Goal: Information Seeking & Learning: Learn about a topic

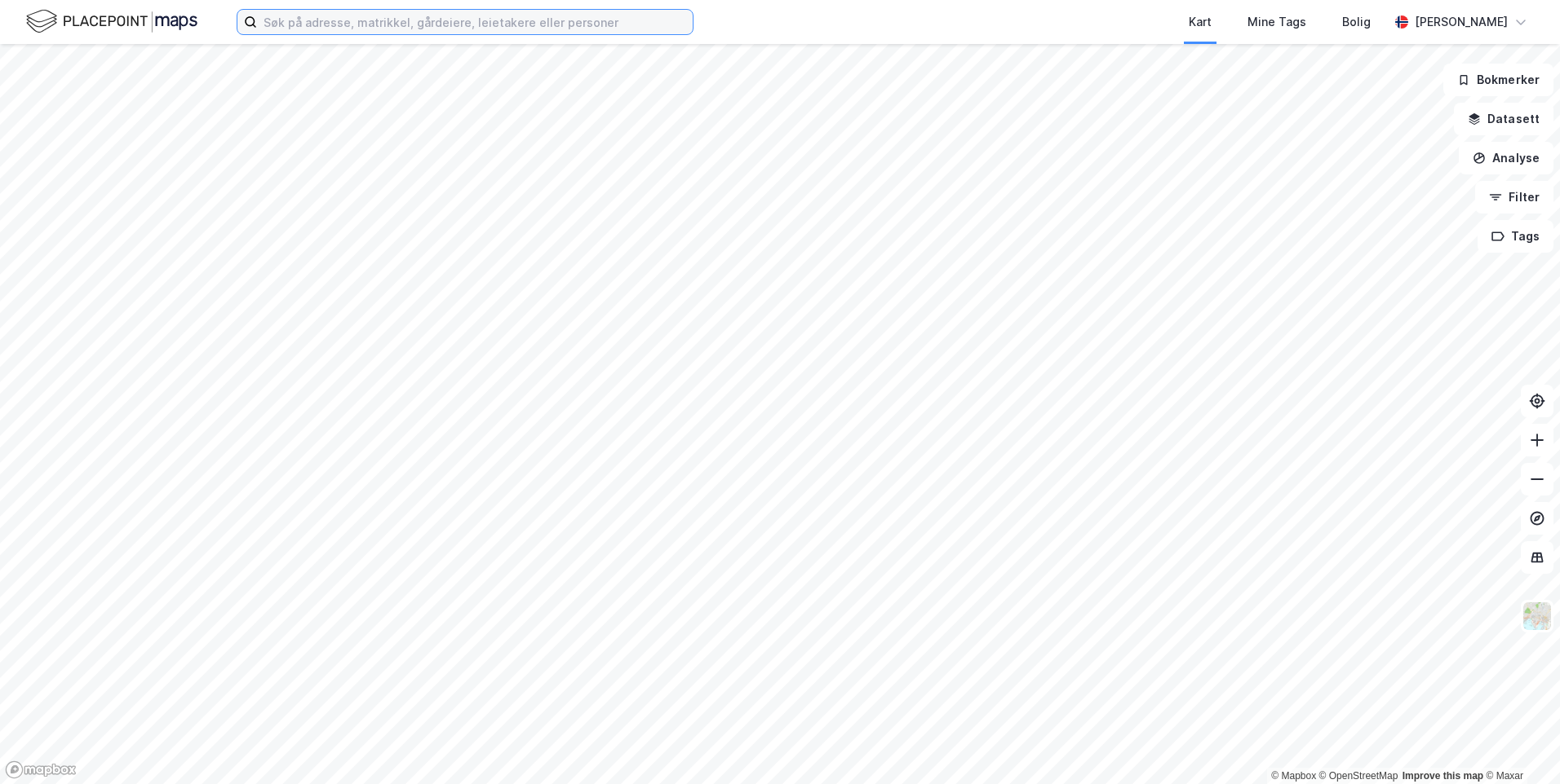
click at [413, 15] on input at bounding box center [475, 22] width 436 height 25
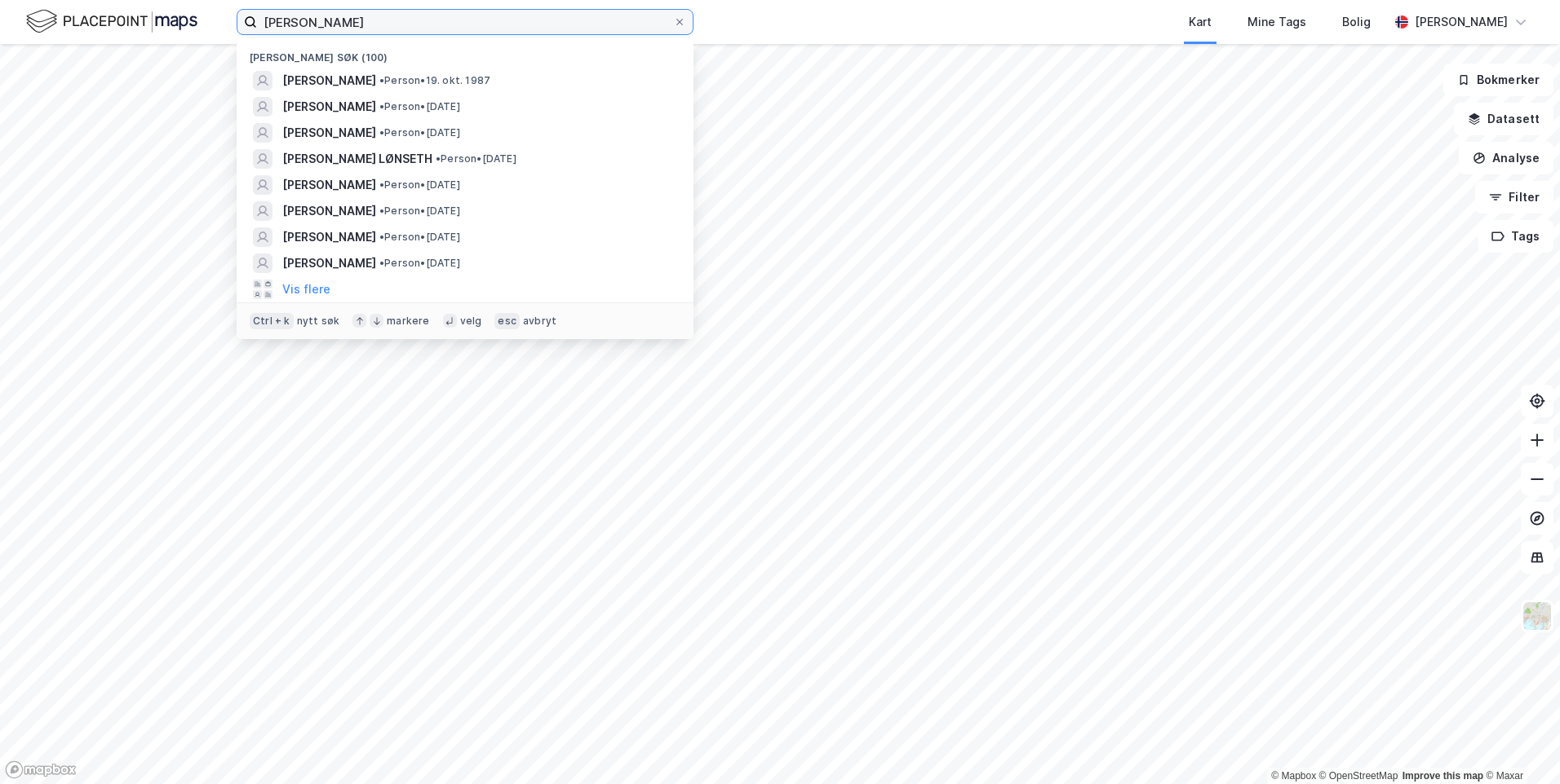
type input "[PERSON_NAME]"
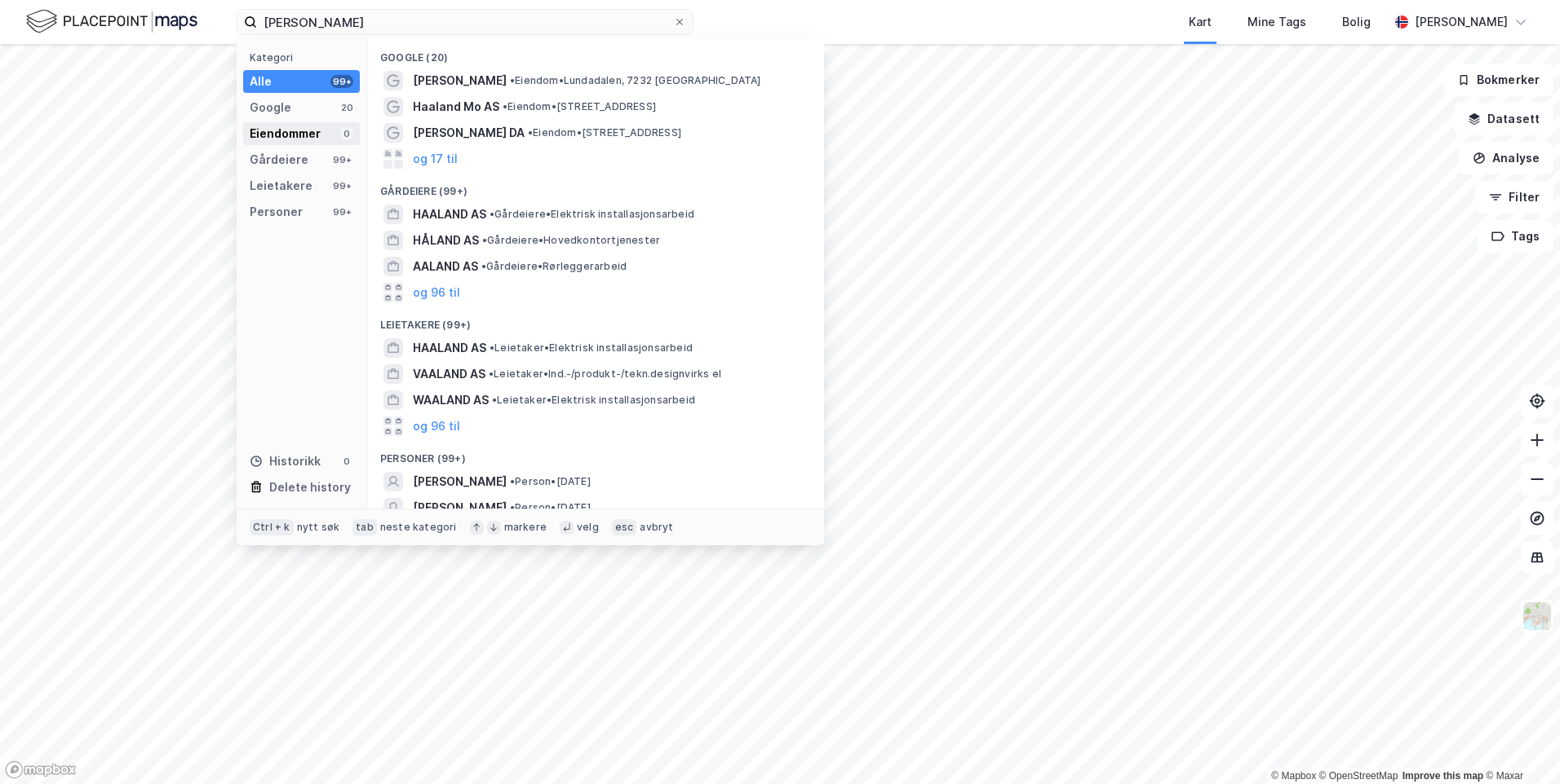
click at [300, 137] on div "Eiendommer" at bounding box center [285, 133] width 71 height 20
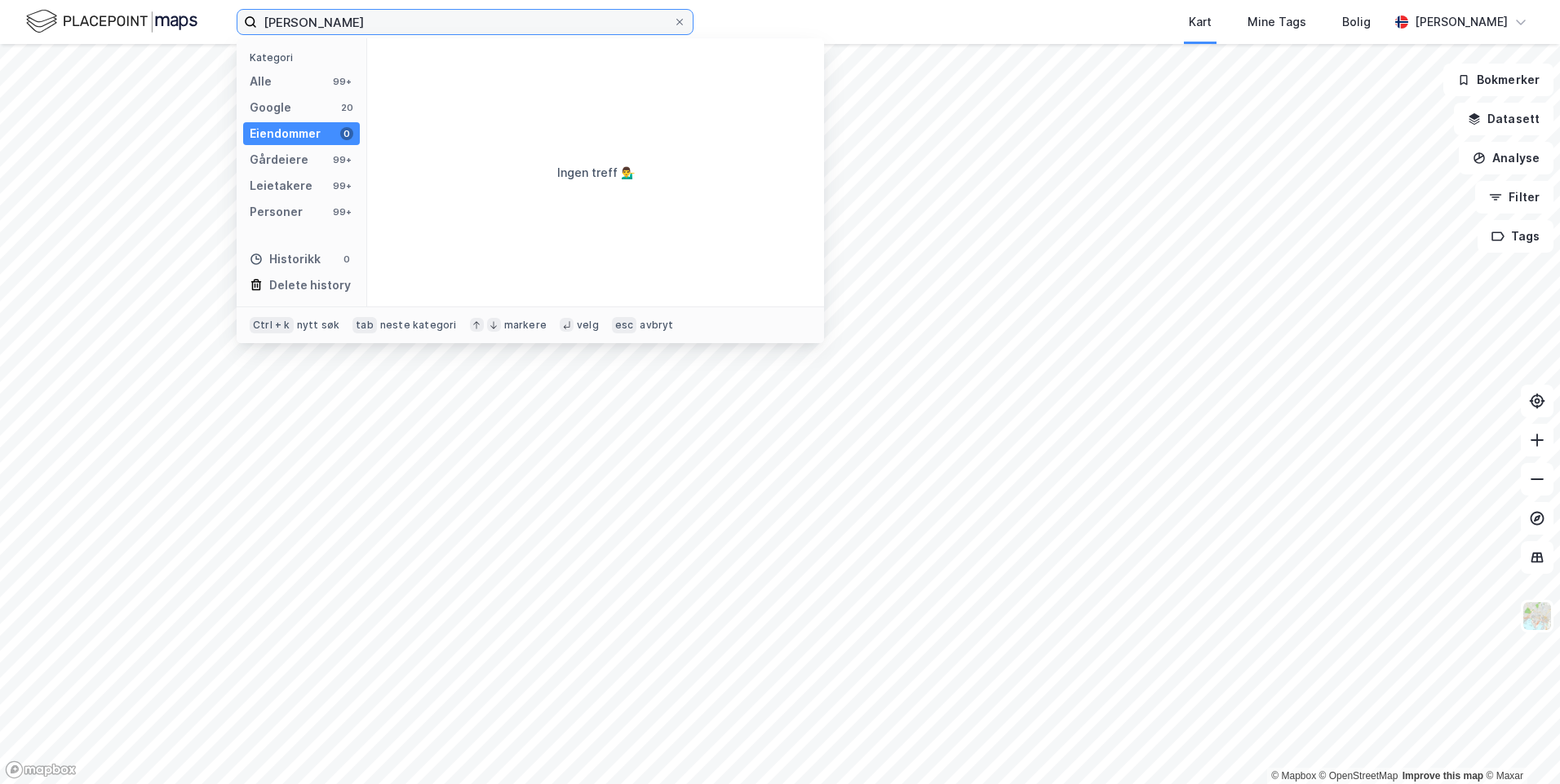
click at [308, 23] on input "[PERSON_NAME]" at bounding box center [465, 22] width 416 height 25
click at [298, 205] on div "Personer" at bounding box center [276, 212] width 53 height 20
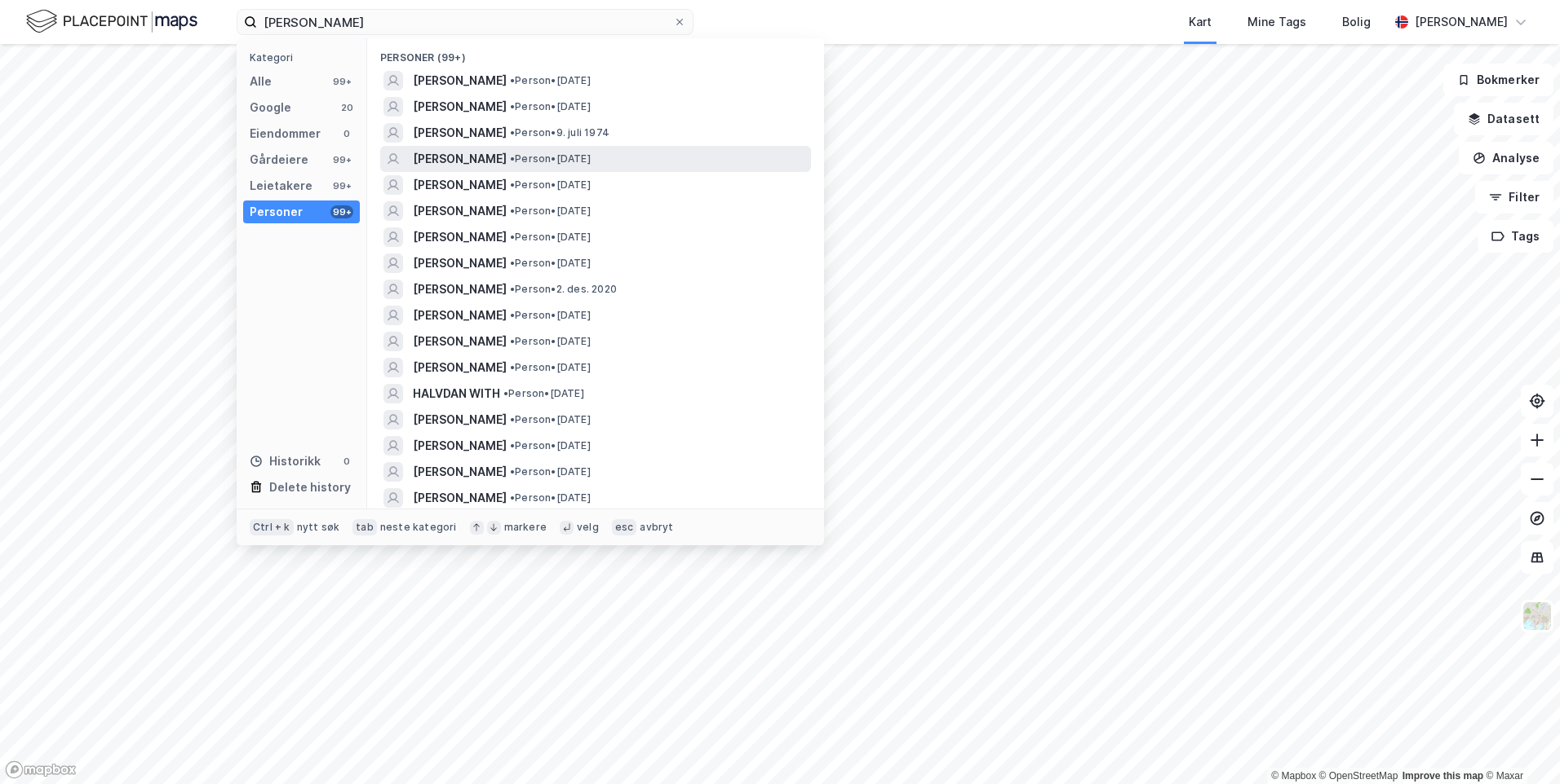
click at [505, 160] on span "[PERSON_NAME]" at bounding box center [459, 159] width 94 height 20
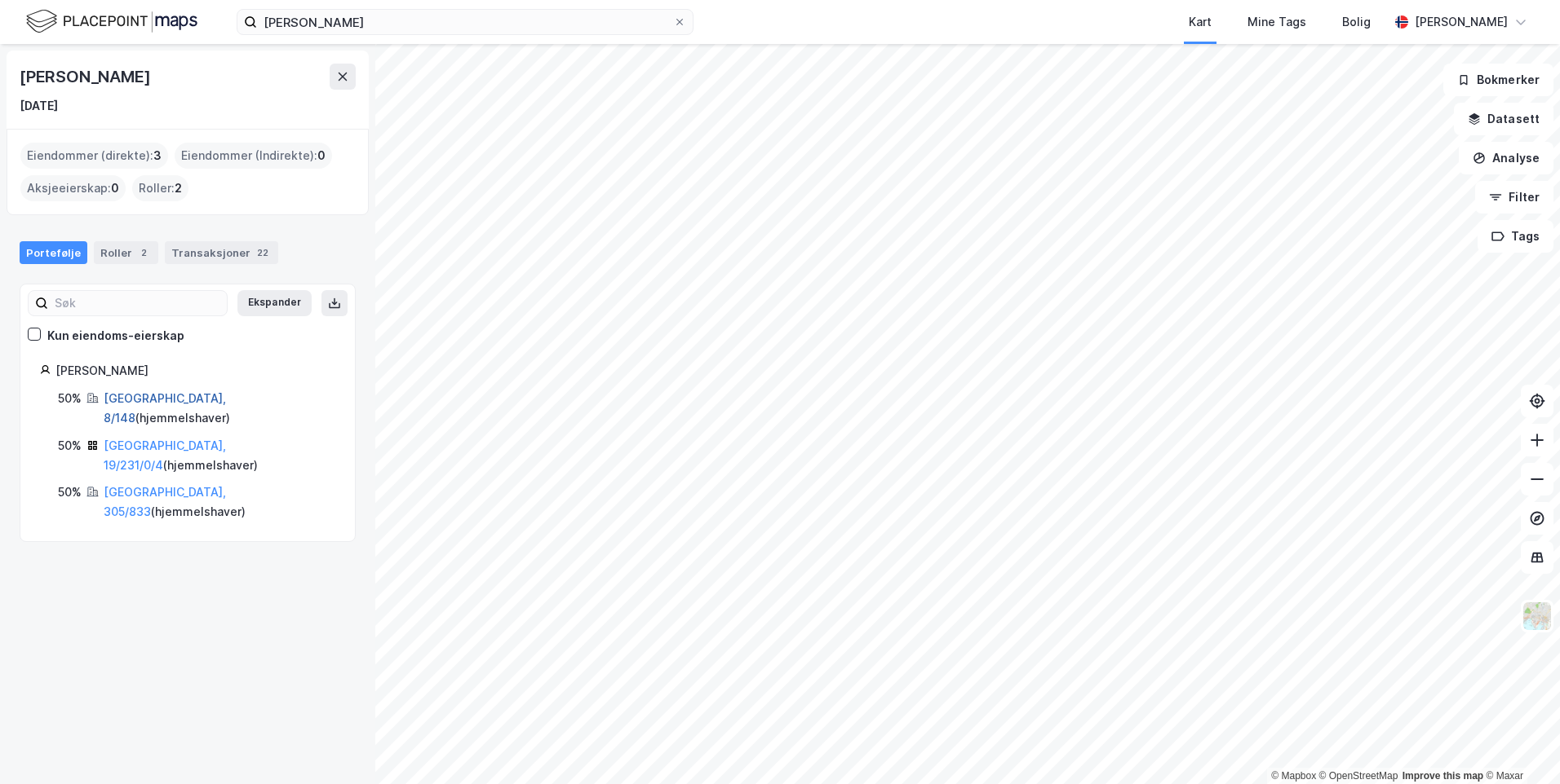
click at [129, 397] on link "[GEOGRAPHIC_DATA], 8/148" at bounding box center [165, 408] width 123 height 33
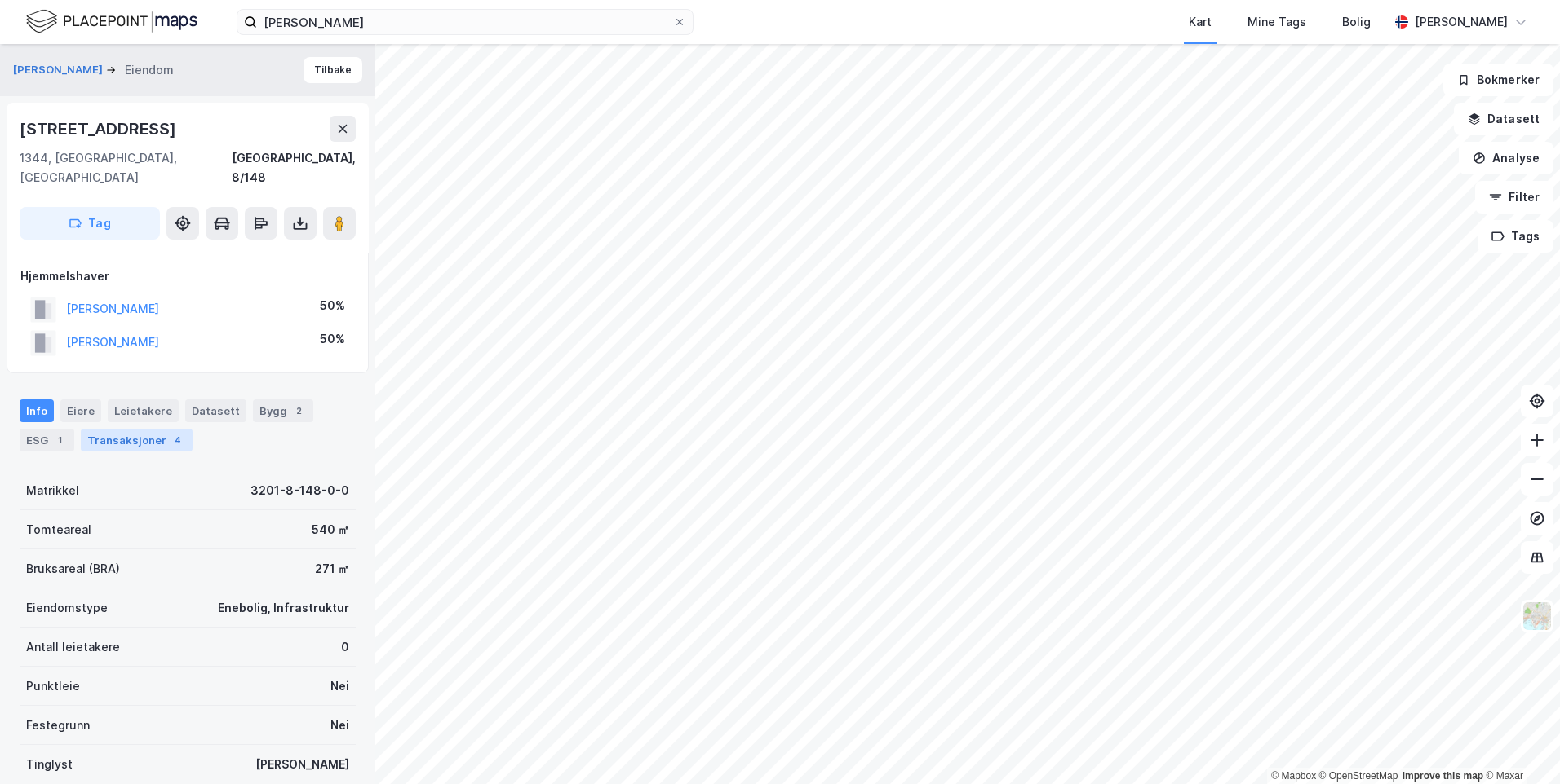
click at [125, 429] on div "Transaksjoner 4" at bounding box center [136, 440] width 112 height 23
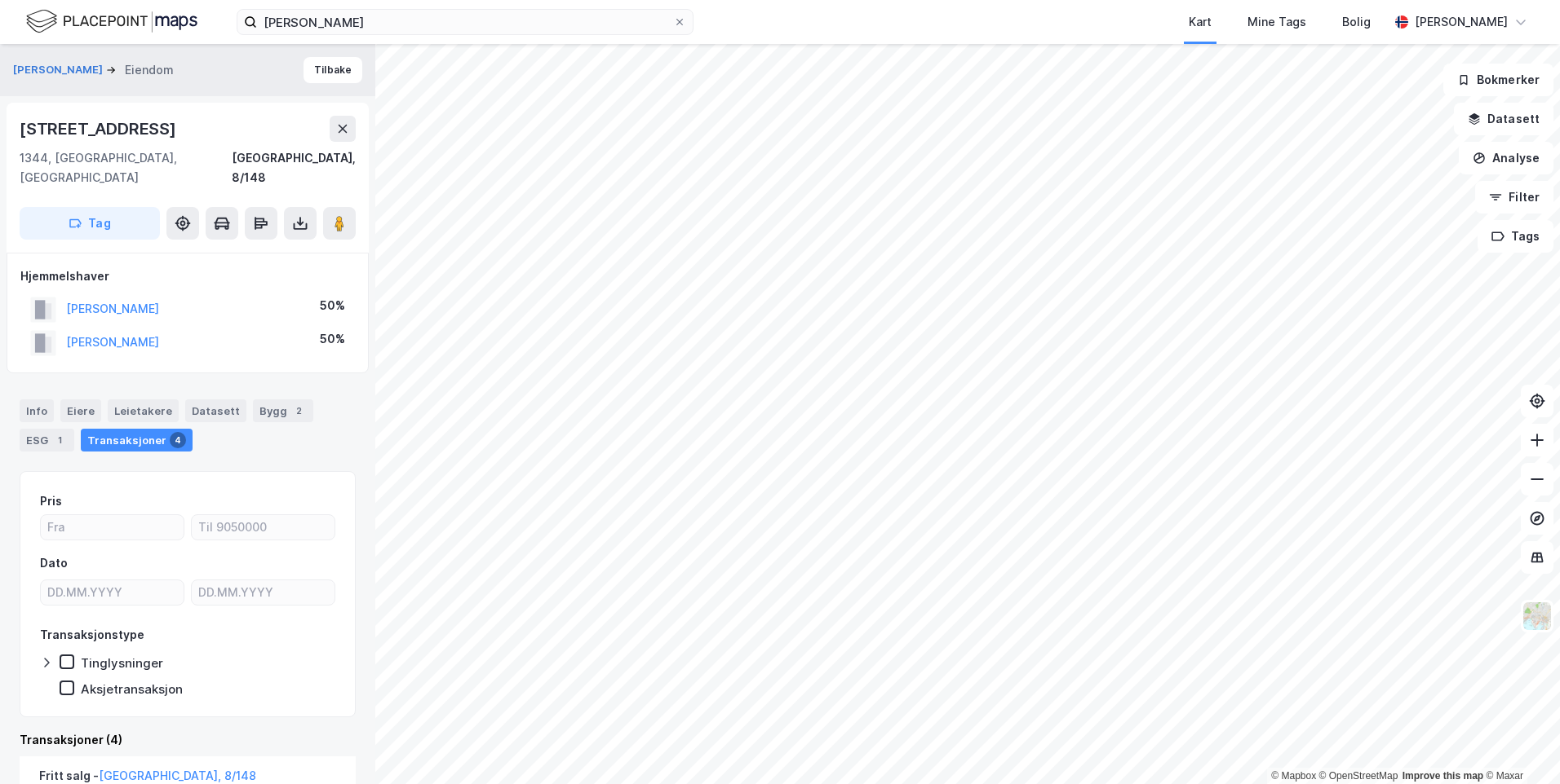
click at [140, 296] on div "[PERSON_NAME]" at bounding box center [94, 309] width 129 height 26
click at [0, 0] on button "[PERSON_NAME]" at bounding box center [0, 0] width 0 height 0
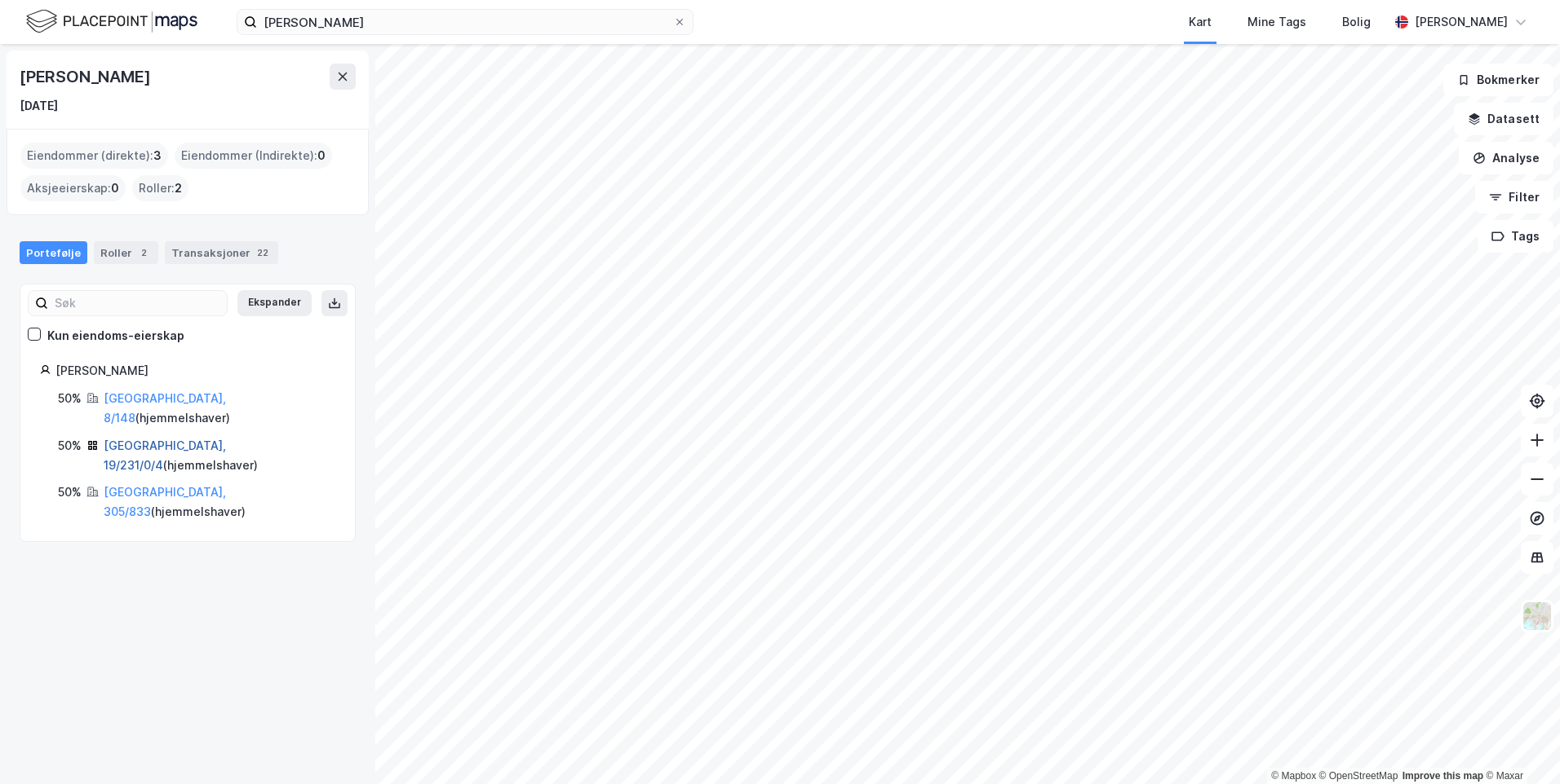
click at [135, 439] on link "[GEOGRAPHIC_DATA], 19/231/0/4" at bounding box center [165, 455] width 123 height 33
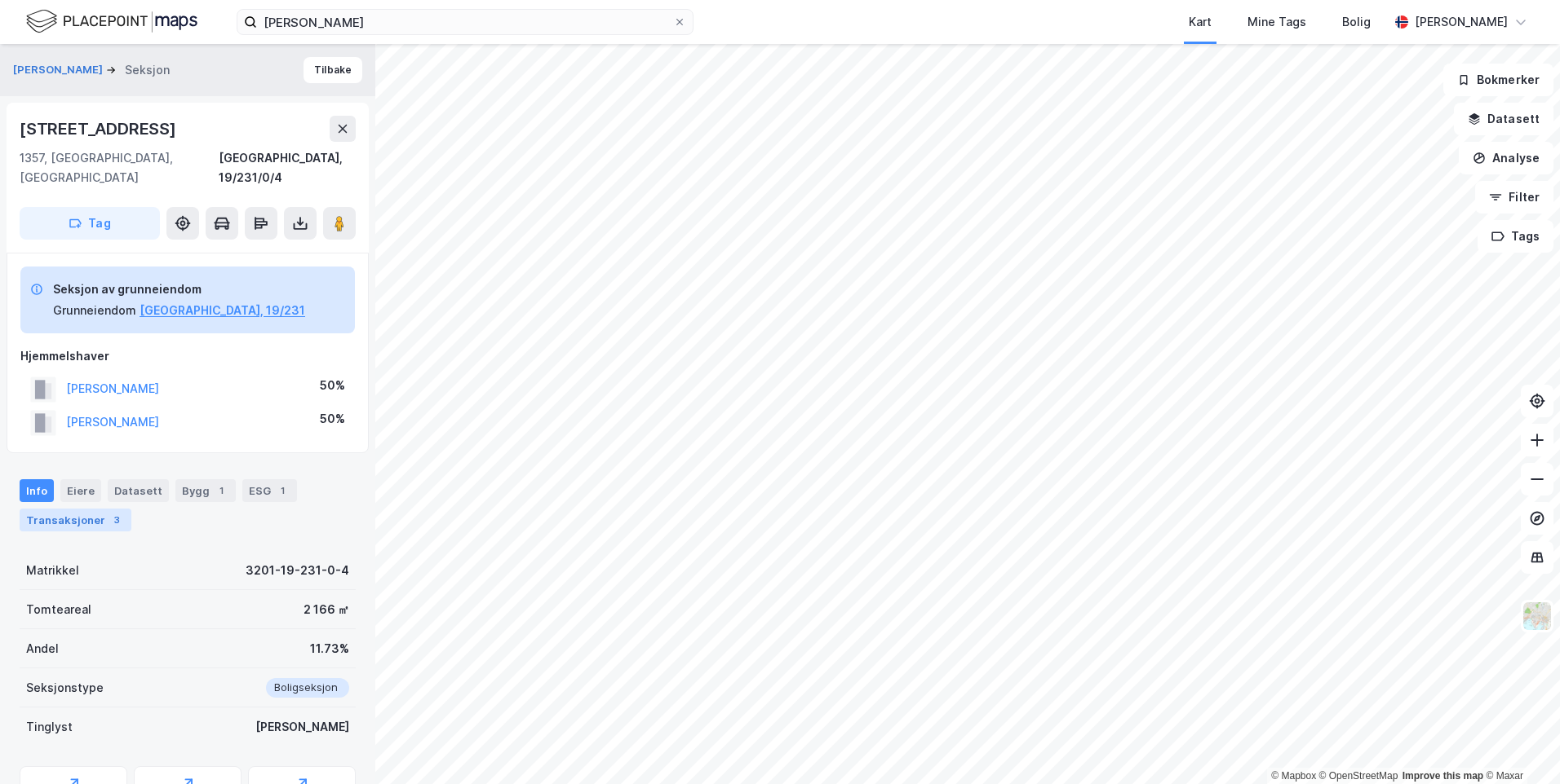
click at [116, 512] on div "3" at bounding box center [117, 520] width 17 height 17
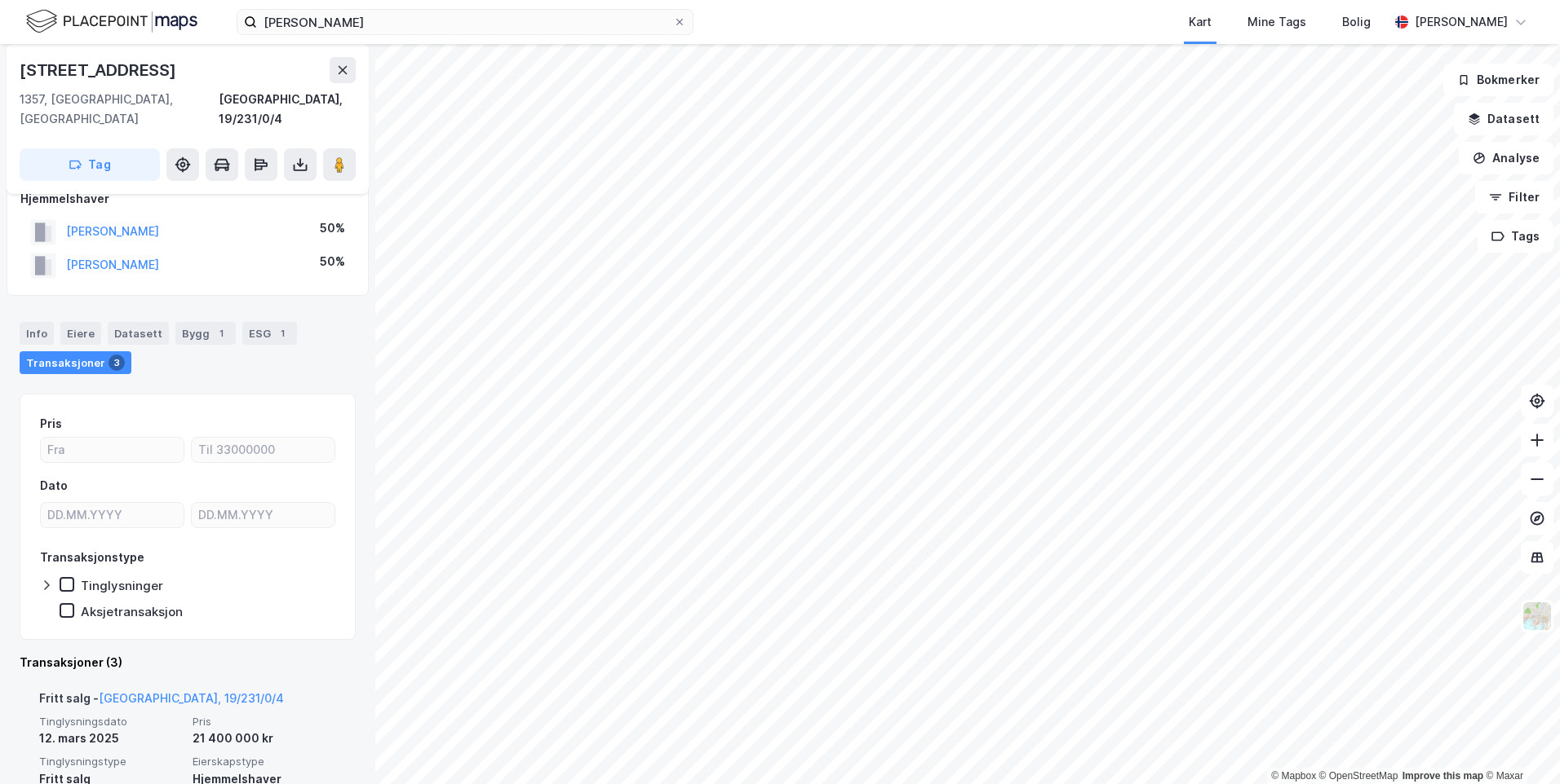
scroll to position [133, 0]
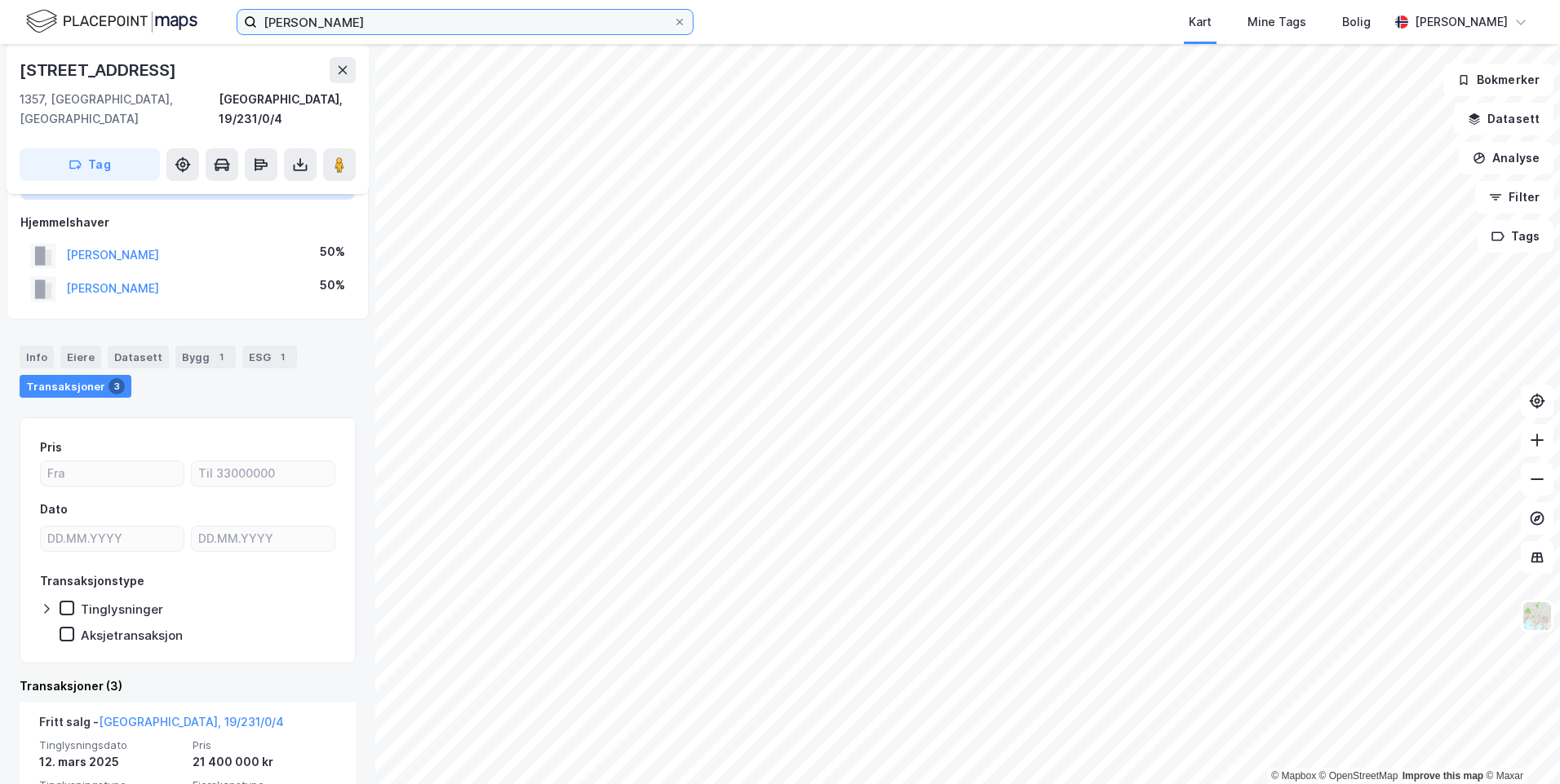
click at [385, 26] on input "[PERSON_NAME]" at bounding box center [465, 22] width 416 height 25
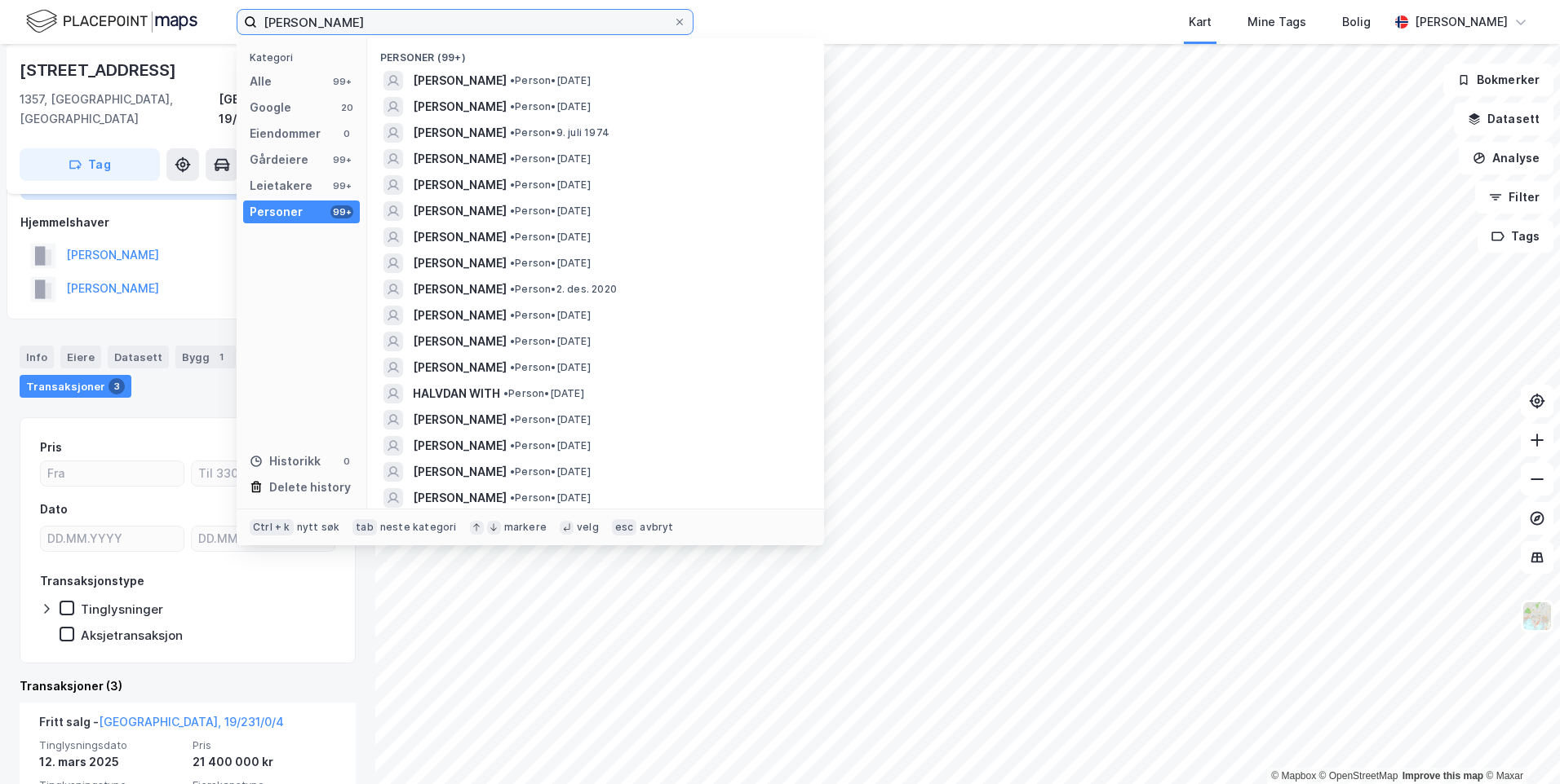
click at [383, 30] on input "[PERSON_NAME]" at bounding box center [465, 22] width 416 height 25
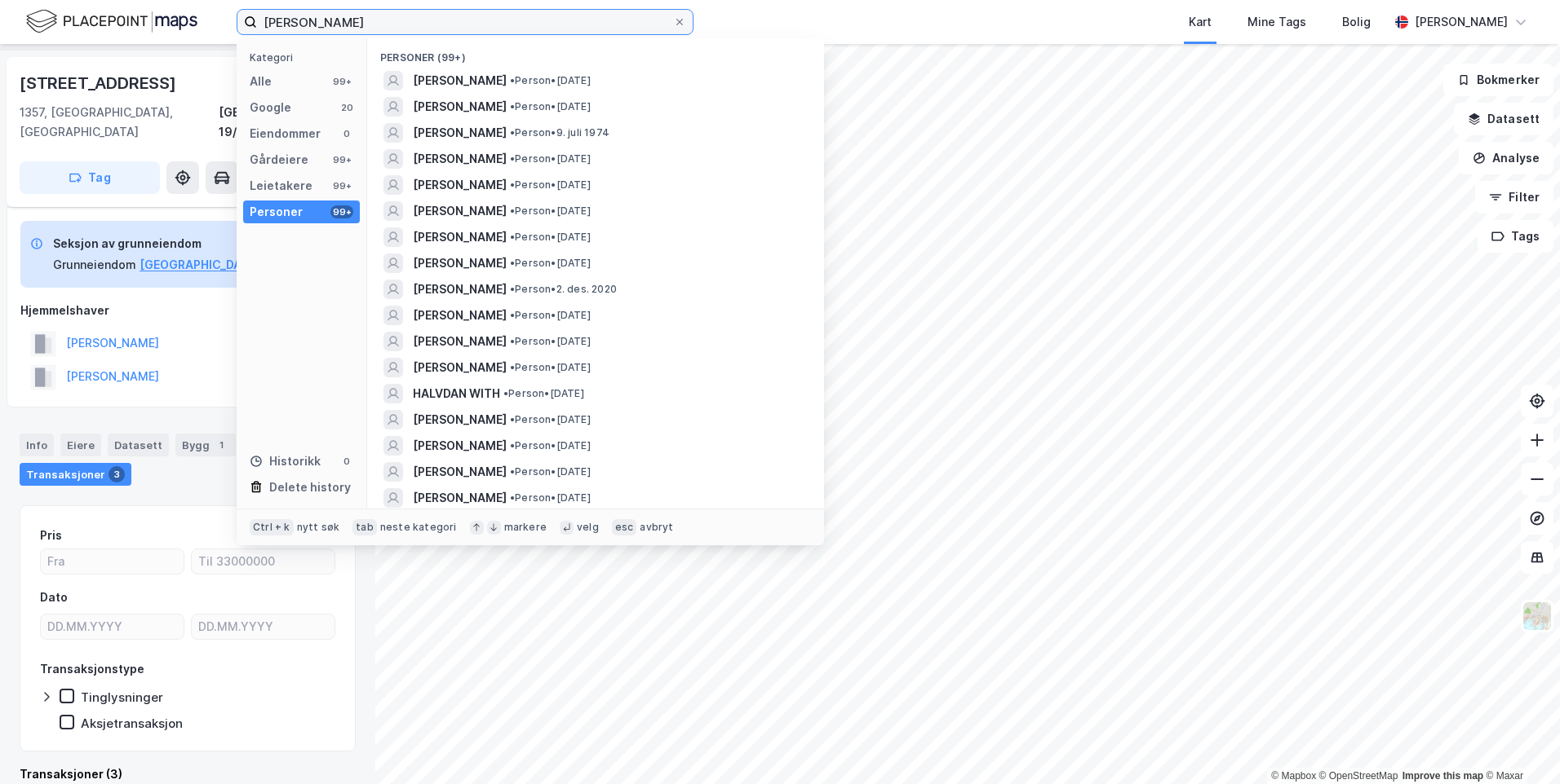
scroll to position [0, 0]
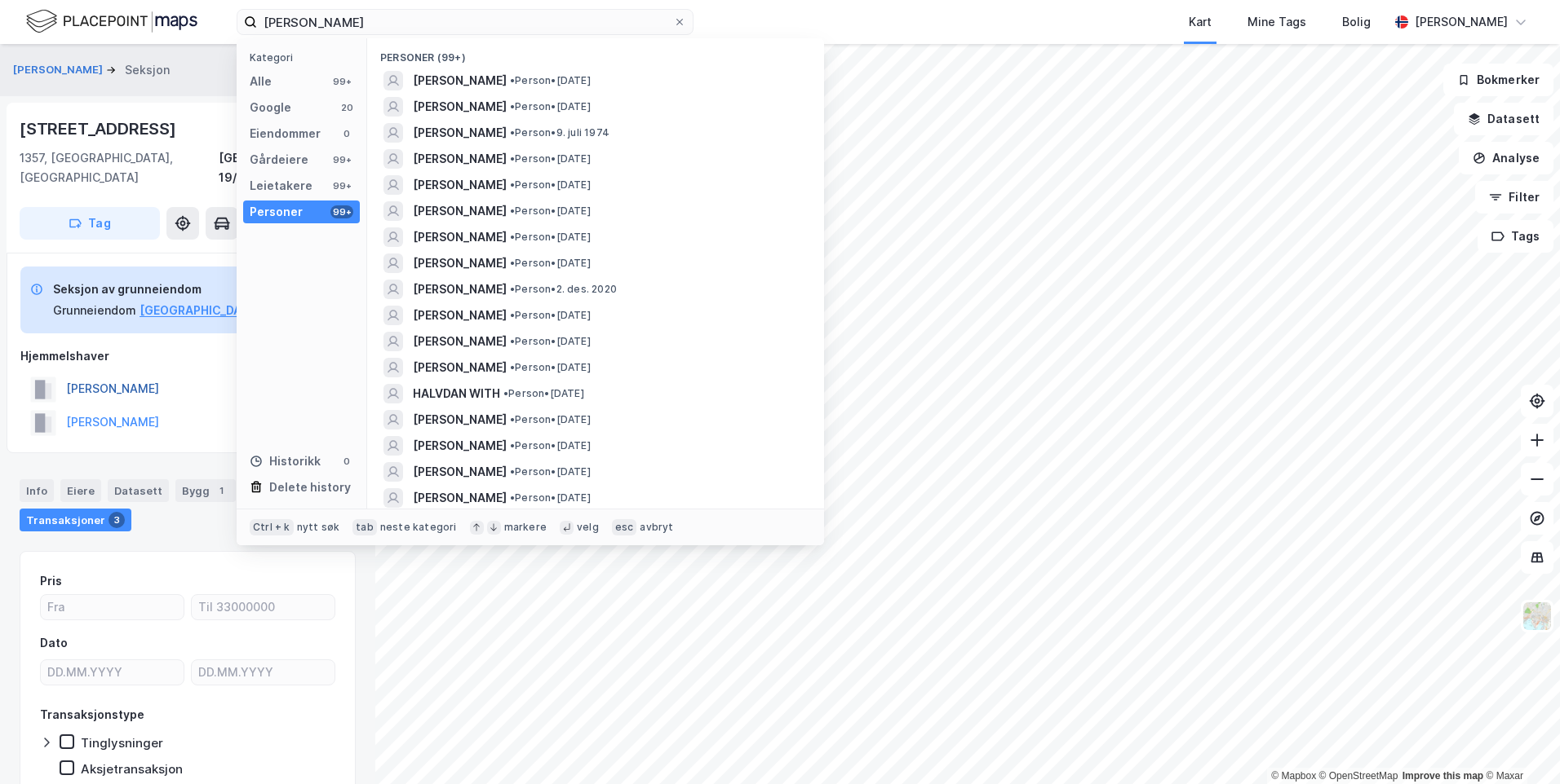
click at [0, 0] on button "[PERSON_NAME]" at bounding box center [0, 0] width 0 height 0
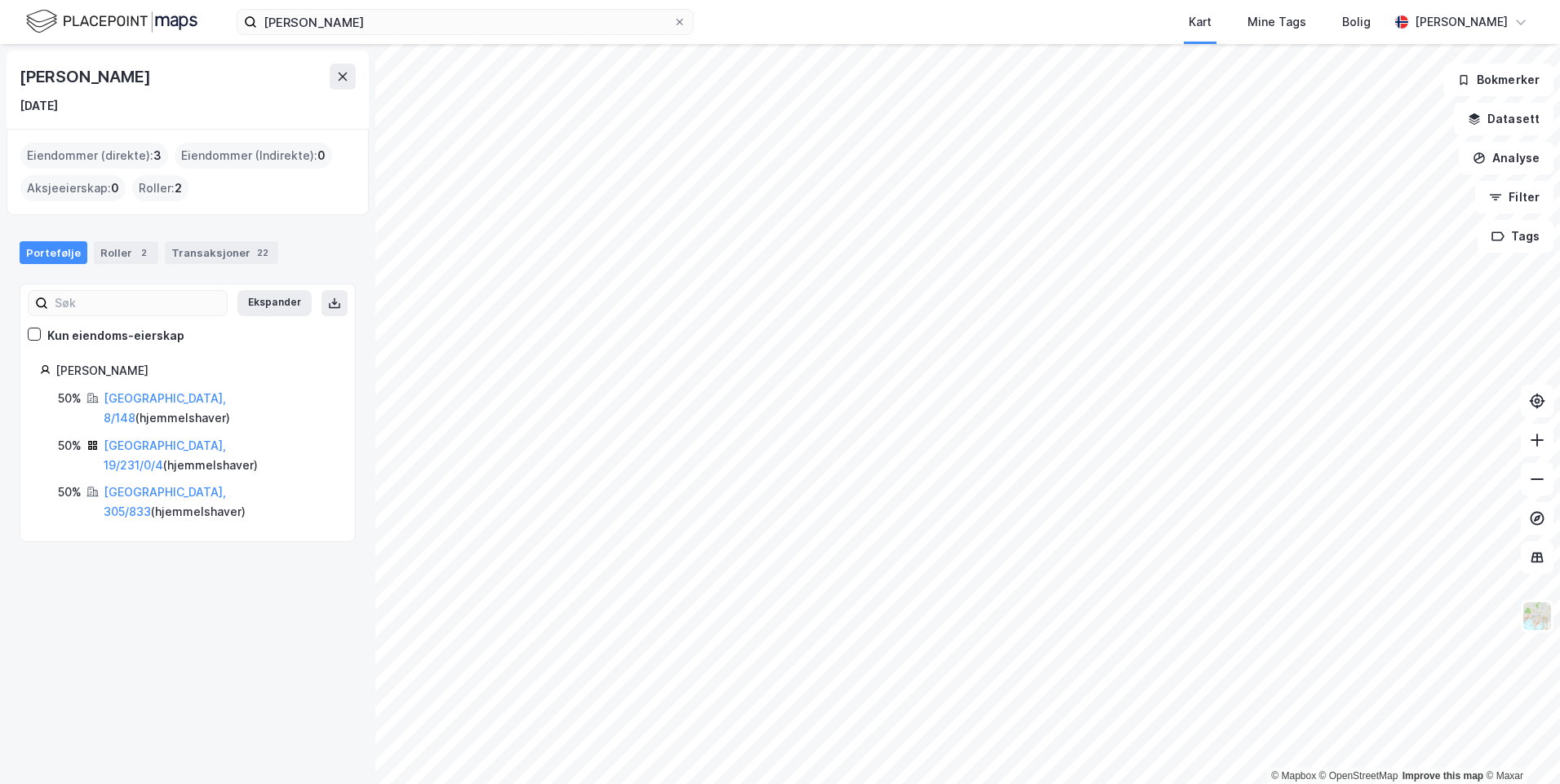
click at [102, 399] on div "50% [GEOGRAPHIC_DATA], 8/148 ( hjemmelshaver )" at bounding box center [196, 408] width 278 height 39
click at [109, 398] on link "[GEOGRAPHIC_DATA], 8/148" at bounding box center [165, 408] width 123 height 33
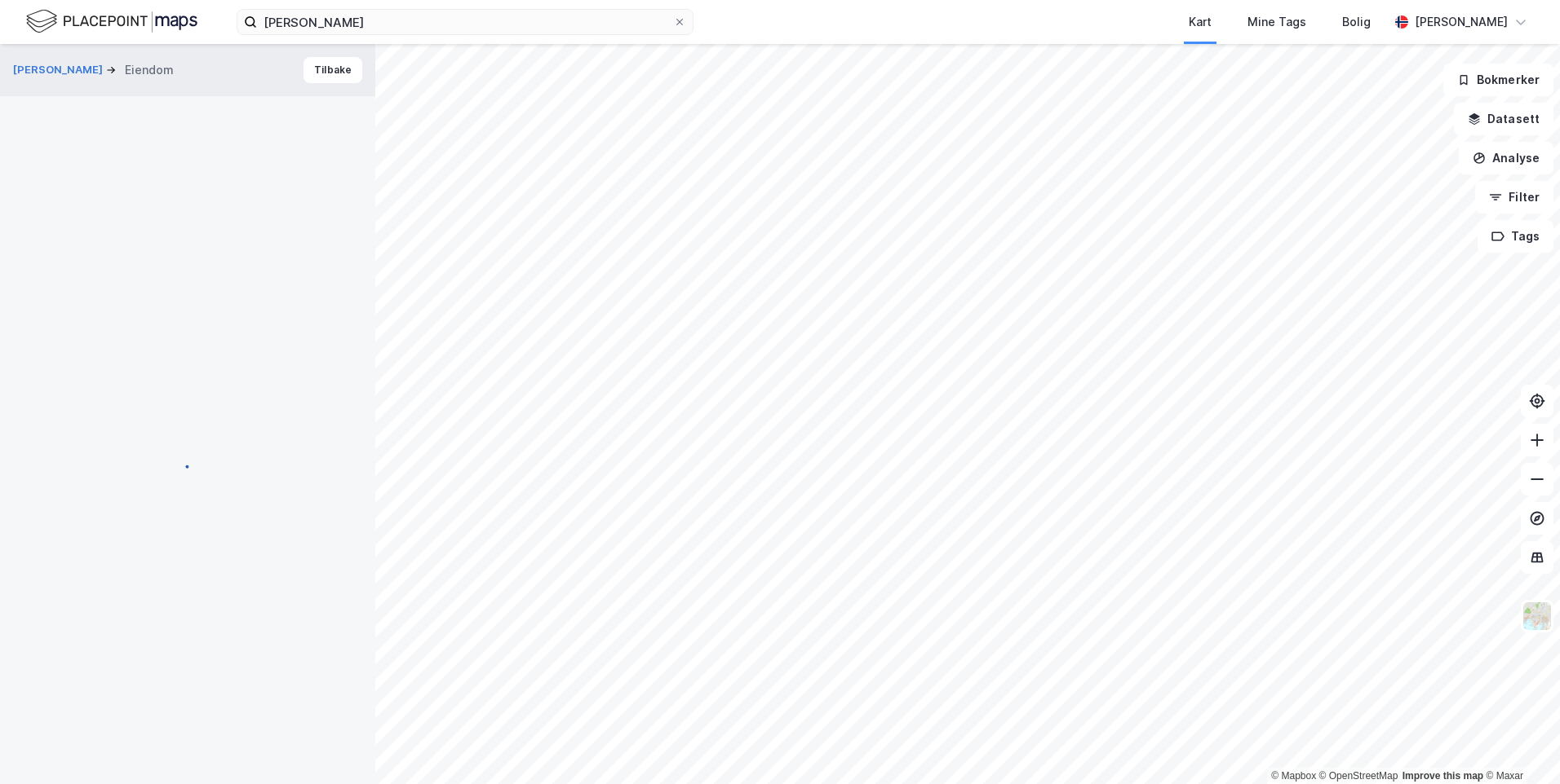
scroll to position [1, 0]
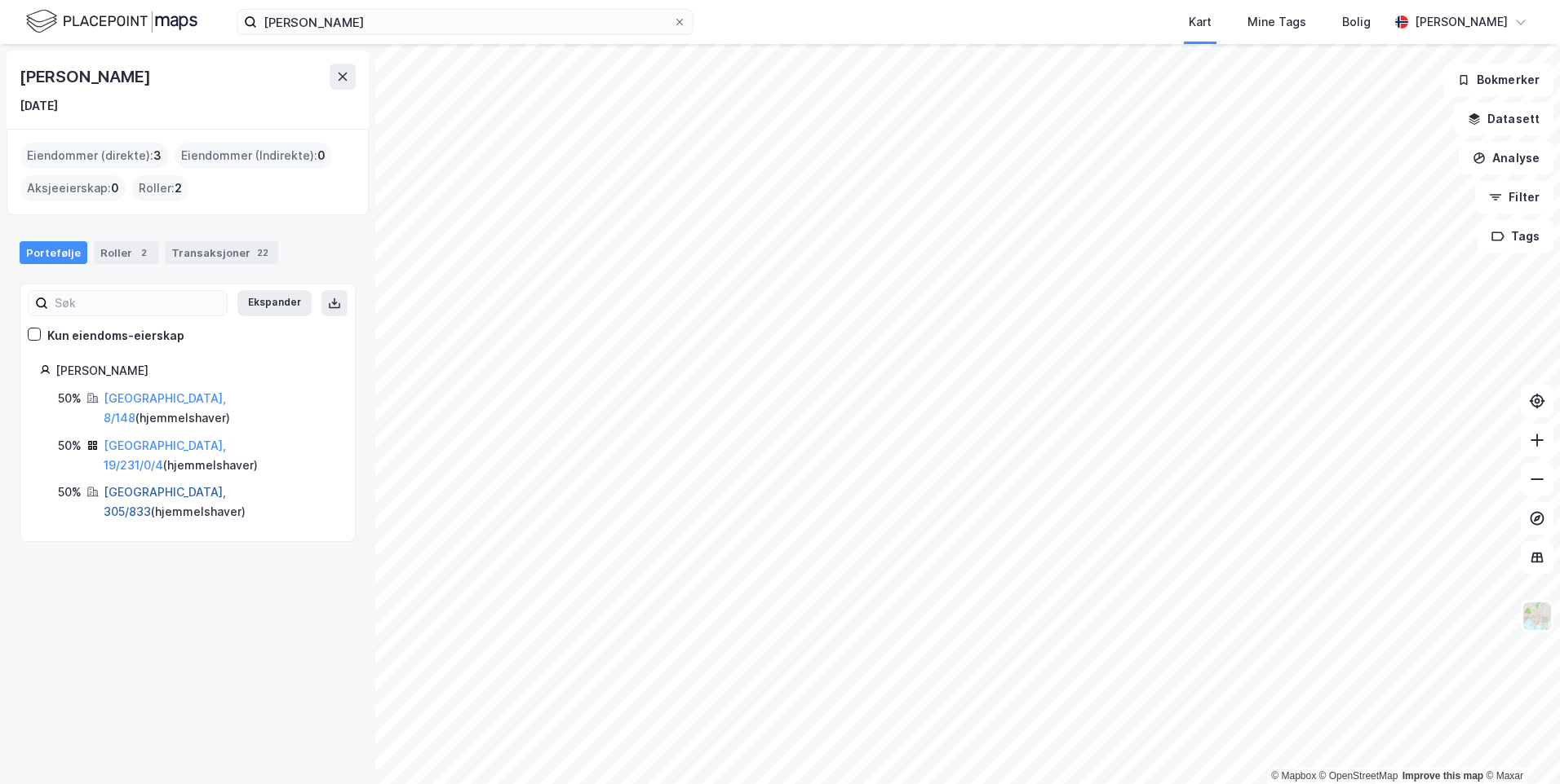
drag, startPoint x: 186, startPoint y: 448, endPoint x: 157, endPoint y: 446, distance: 29.1
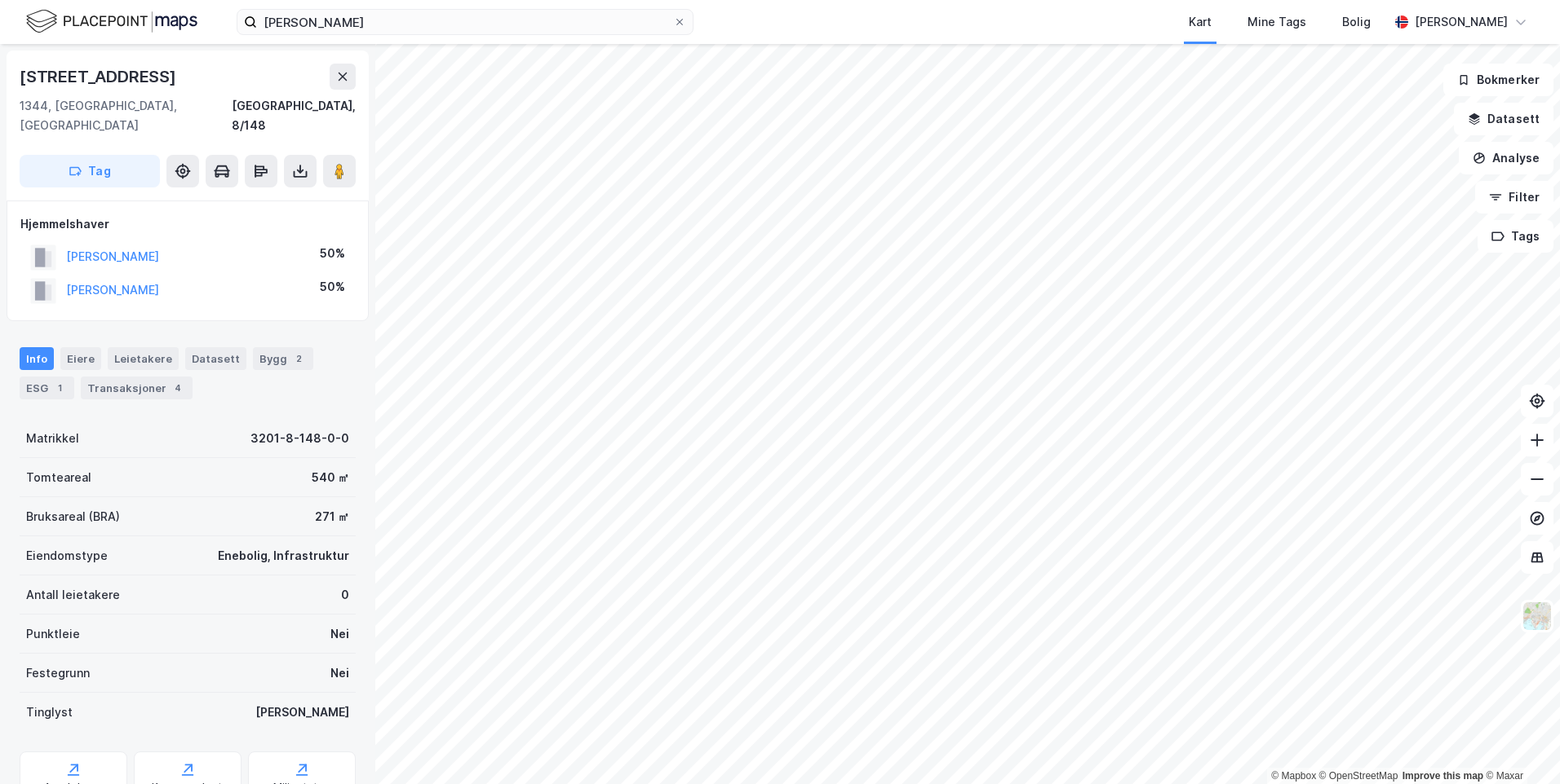
click at [356, 79] on div "[STREET_ADDRESS]" at bounding box center [188, 126] width 362 height 150
click at [353, 79] on button at bounding box center [343, 77] width 27 height 26
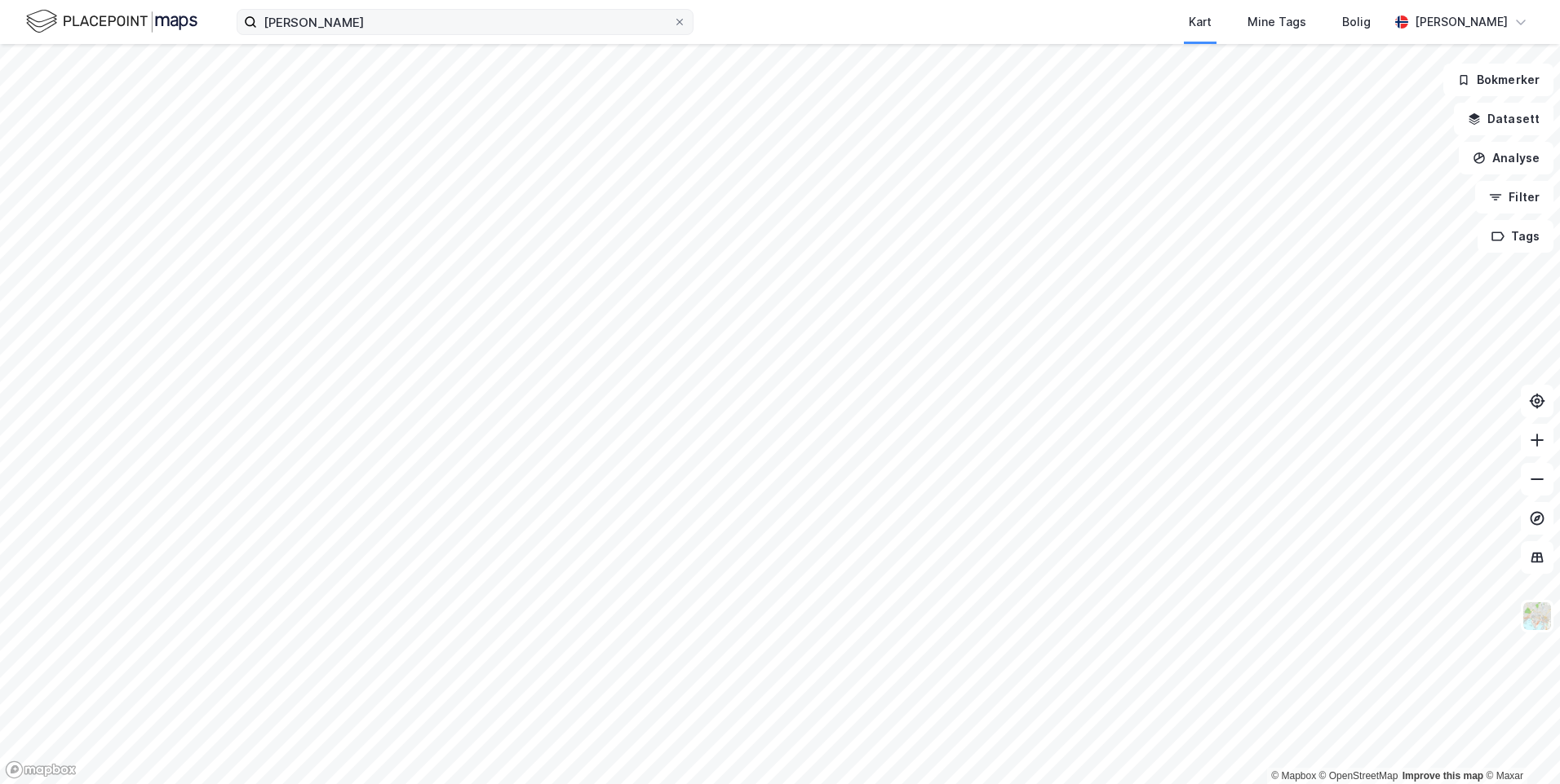
click at [686, 23] on label "[PERSON_NAME]" at bounding box center [464, 22] width 457 height 26
click at [673, 23] on input "[PERSON_NAME]" at bounding box center [465, 22] width 416 height 25
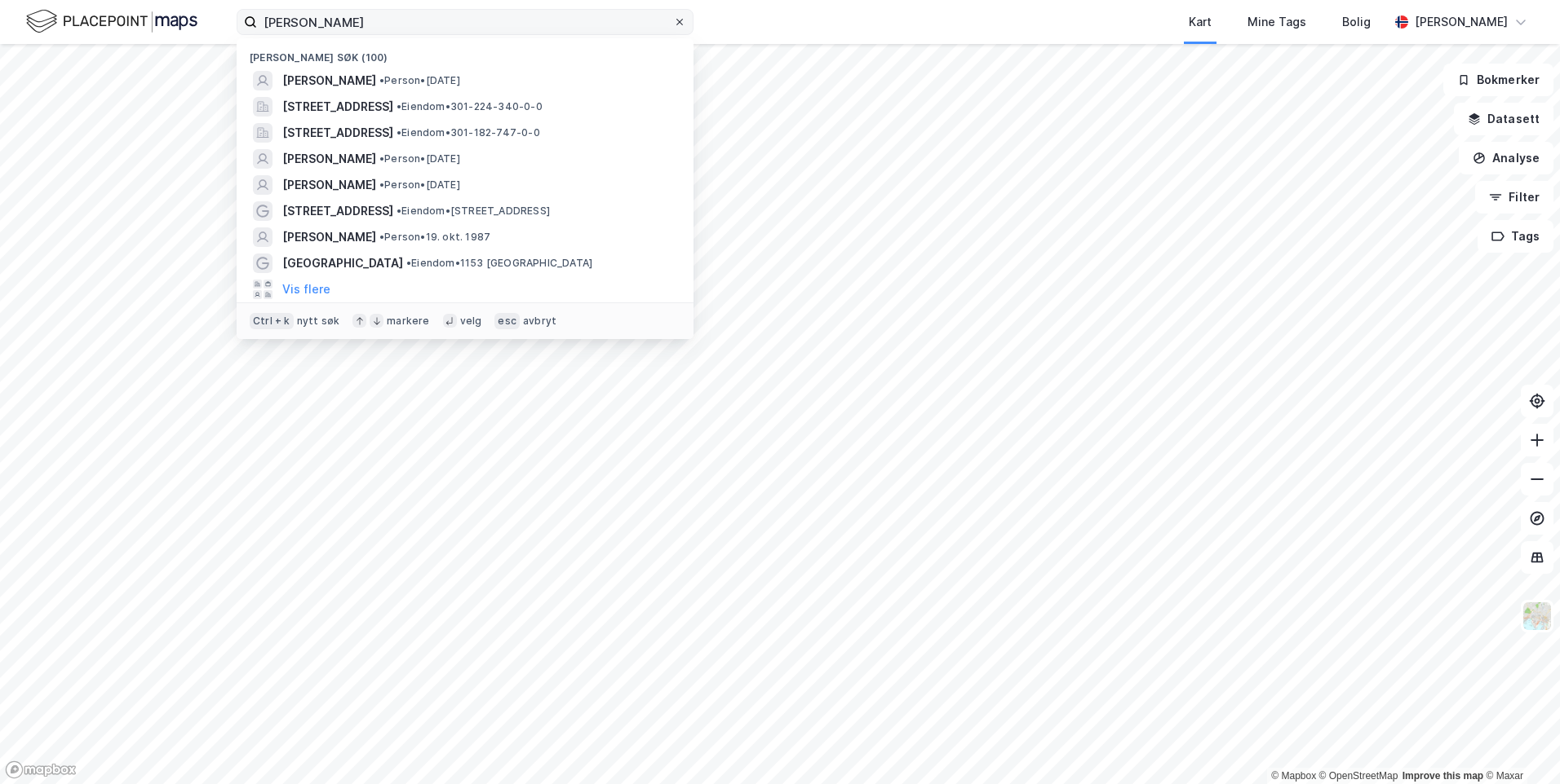
click at [674, 21] on icon at bounding box center [679, 22] width 10 height 10
click at [673, 21] on input "[PERSON_NAME]" at bounding box center [465, 22] width 416 height 25
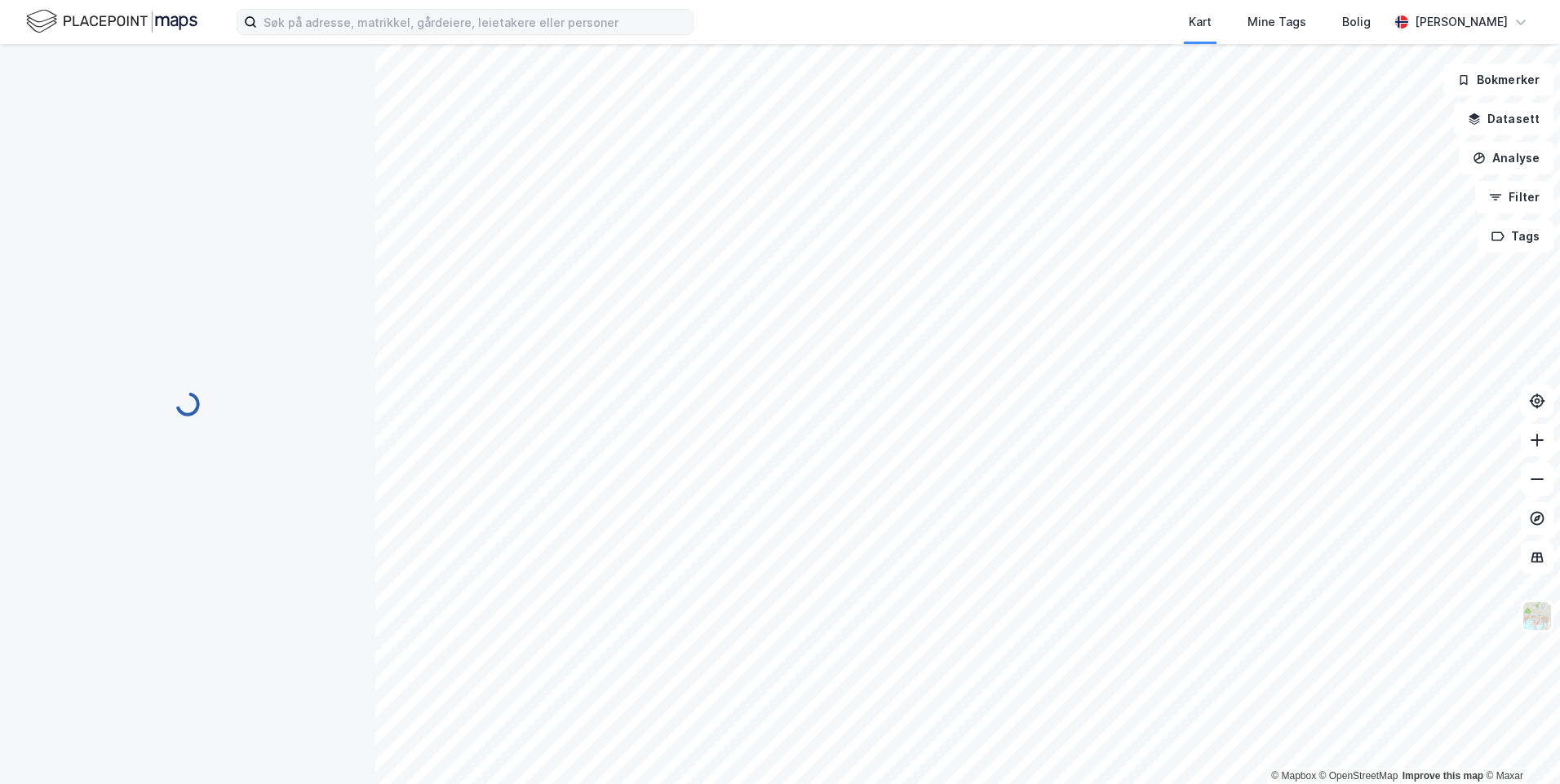
scroll to position [2, 0]
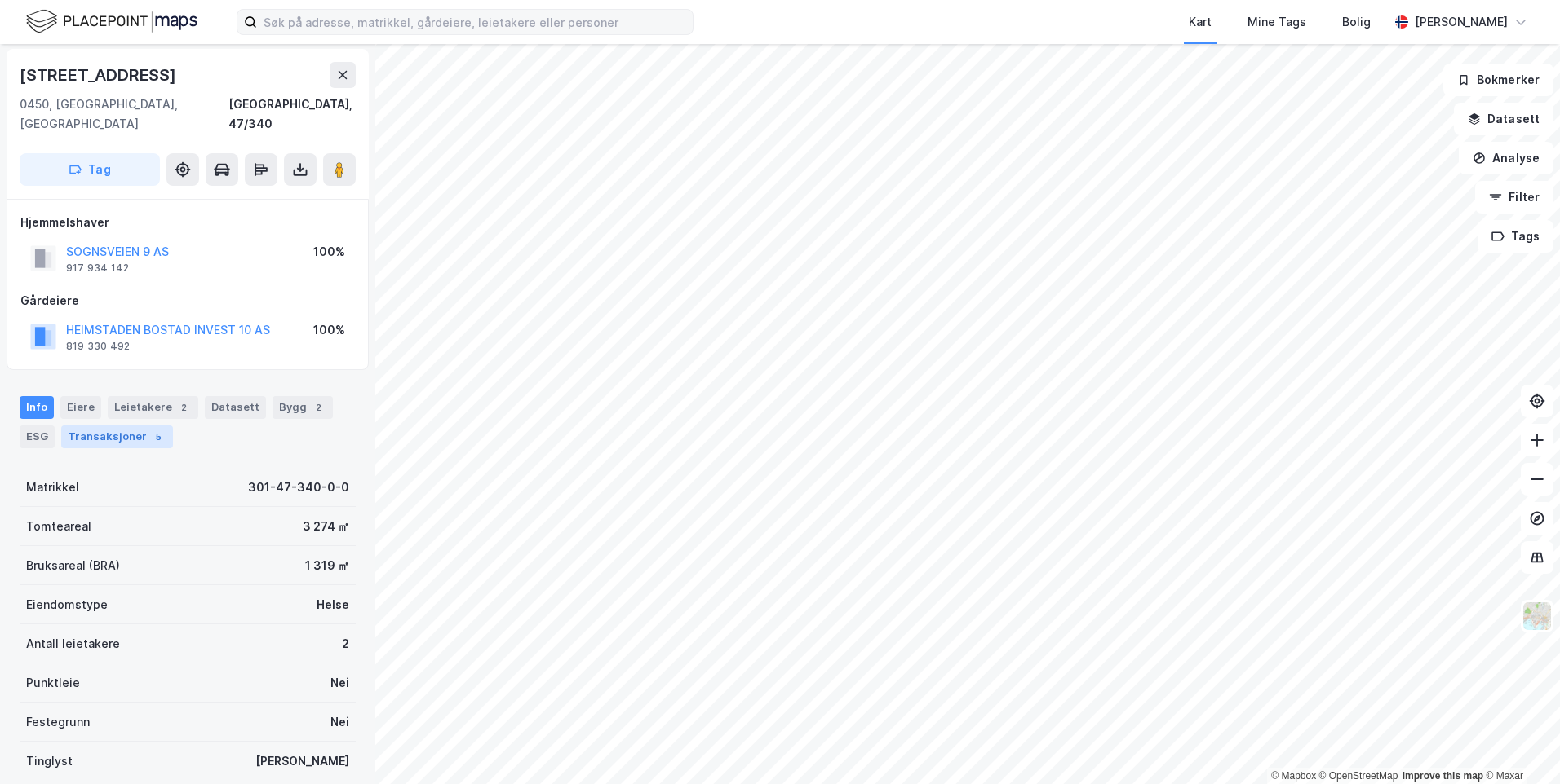
click at [129, 426] on div "Transaksjoner 5" at bounding box center [117, 437] width 112 height 23
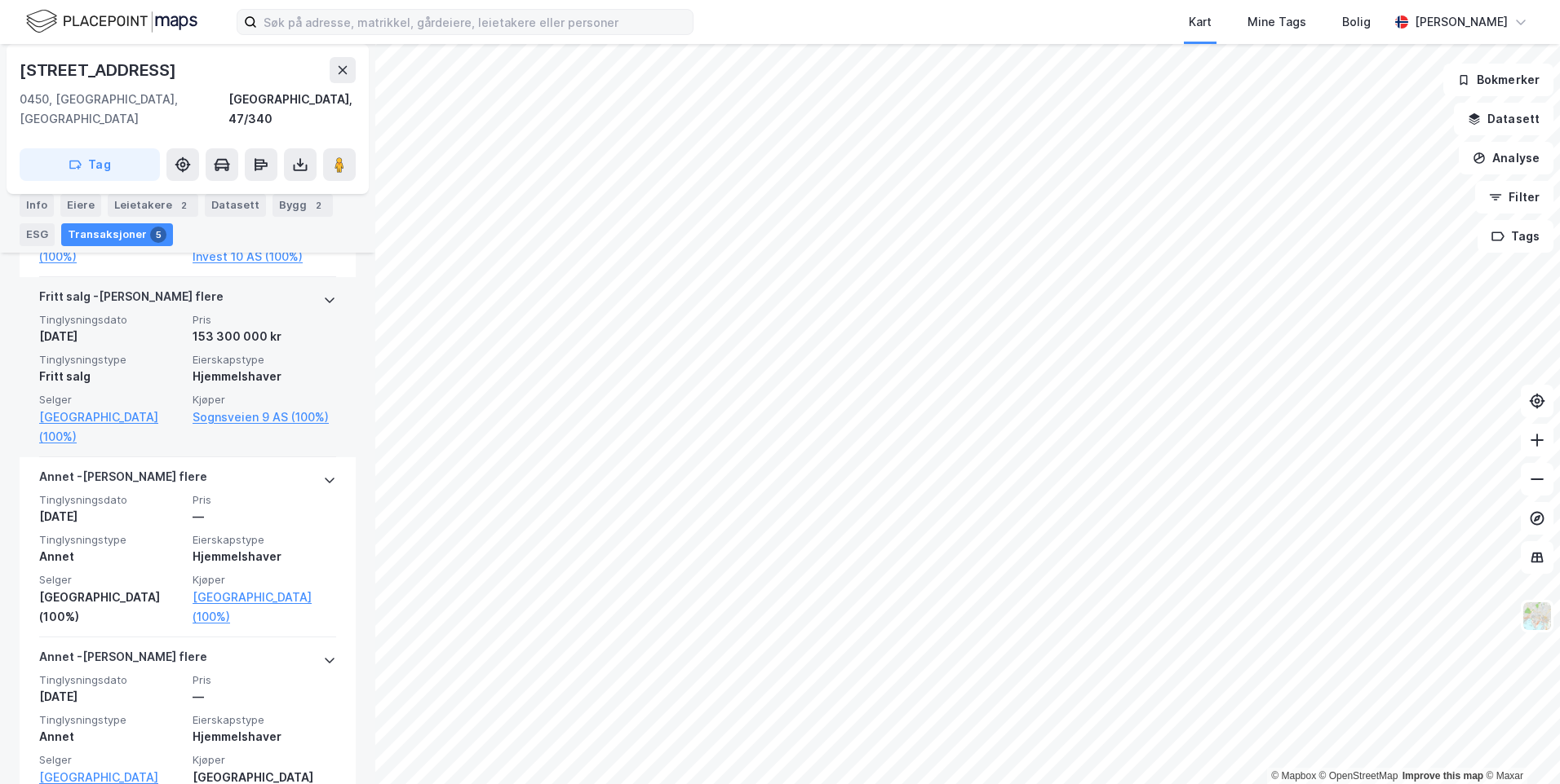
scroll to position [653, 0]
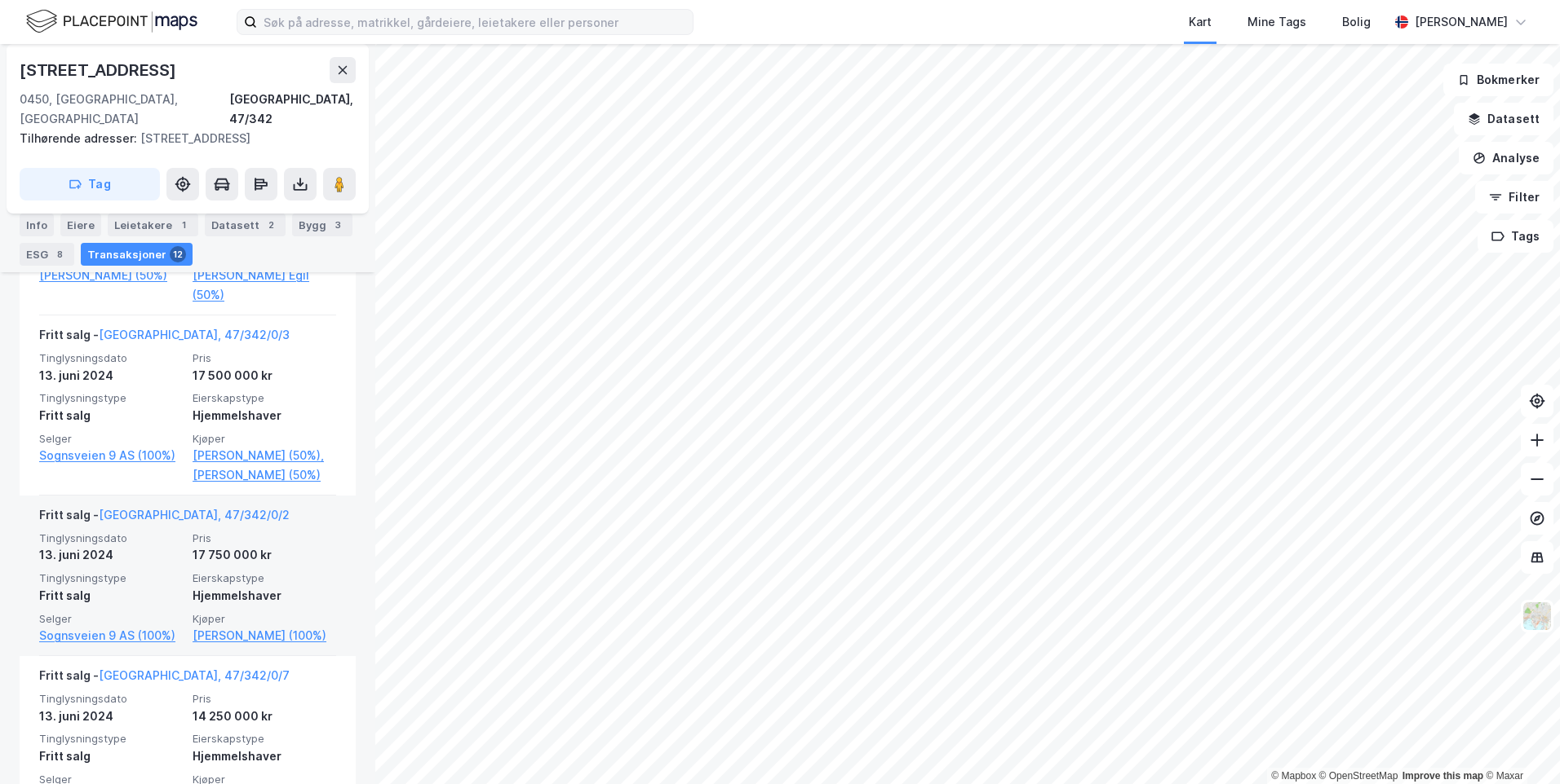
scroll to position [1435, 0]
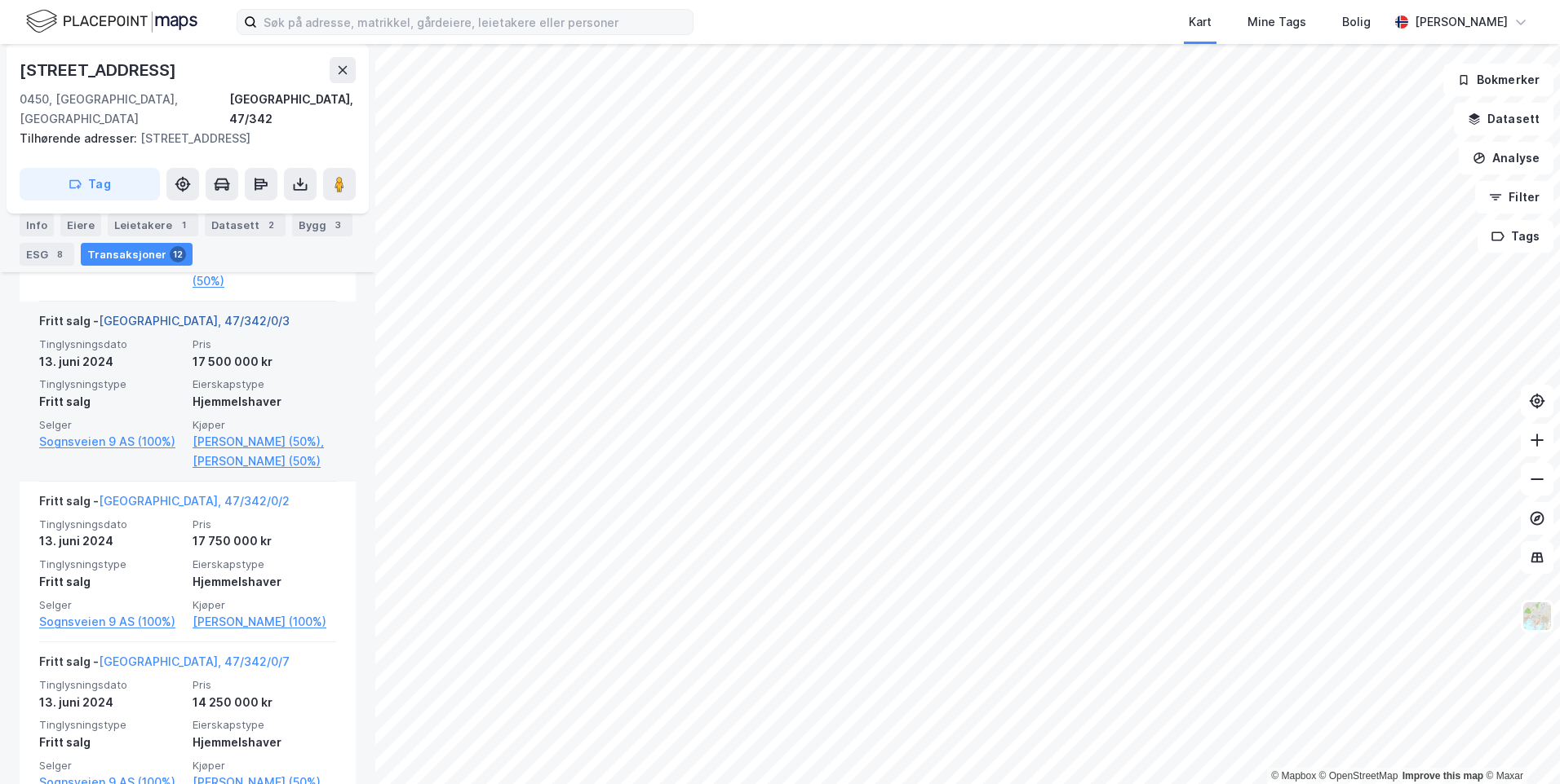
click at [181, 328] on link "[GEOGRAPHIC_DATA], 47/342/0/3" at bounding box center [194, 321] width 190 height 14
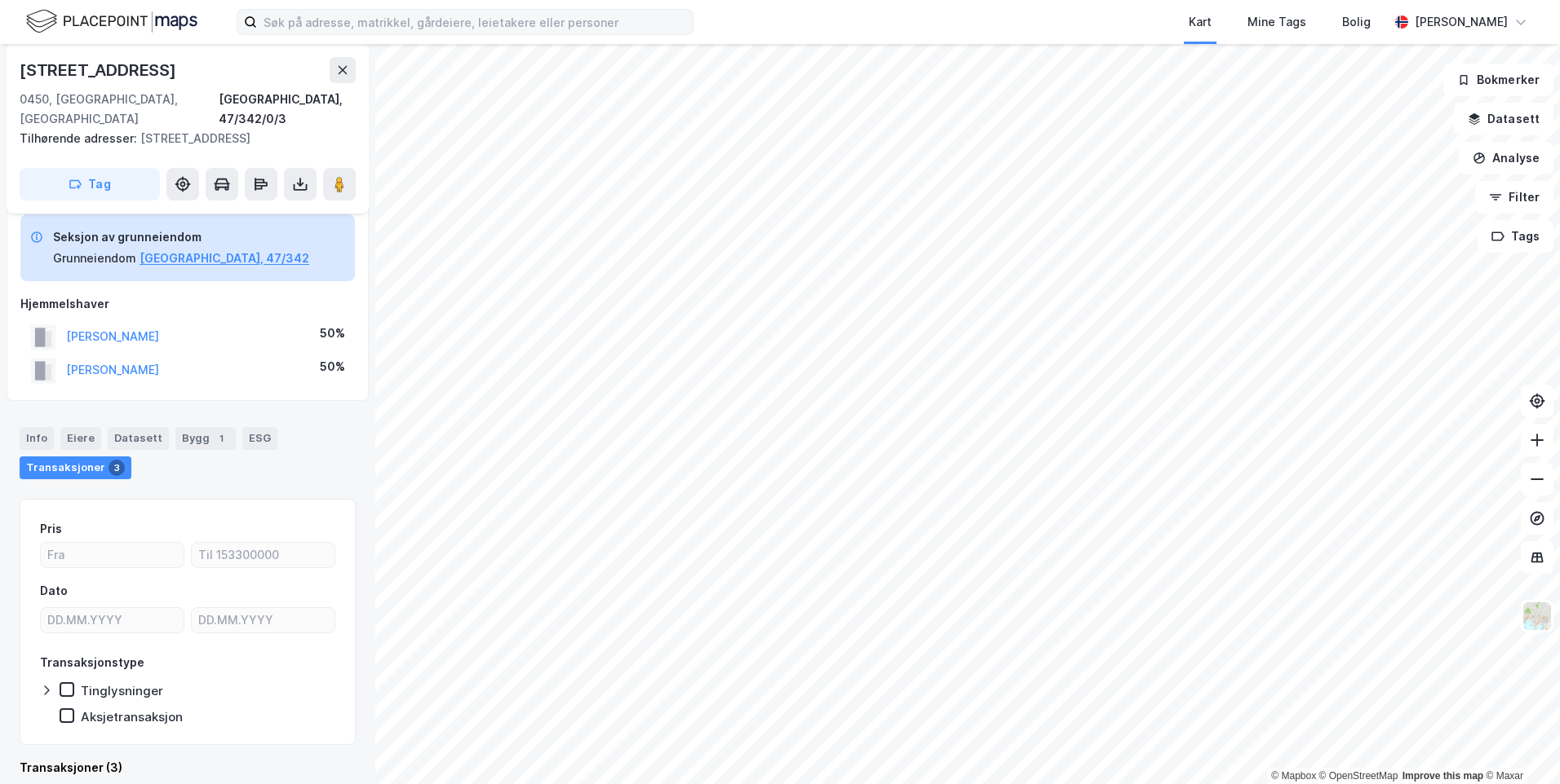
scroll to position [561, 0]
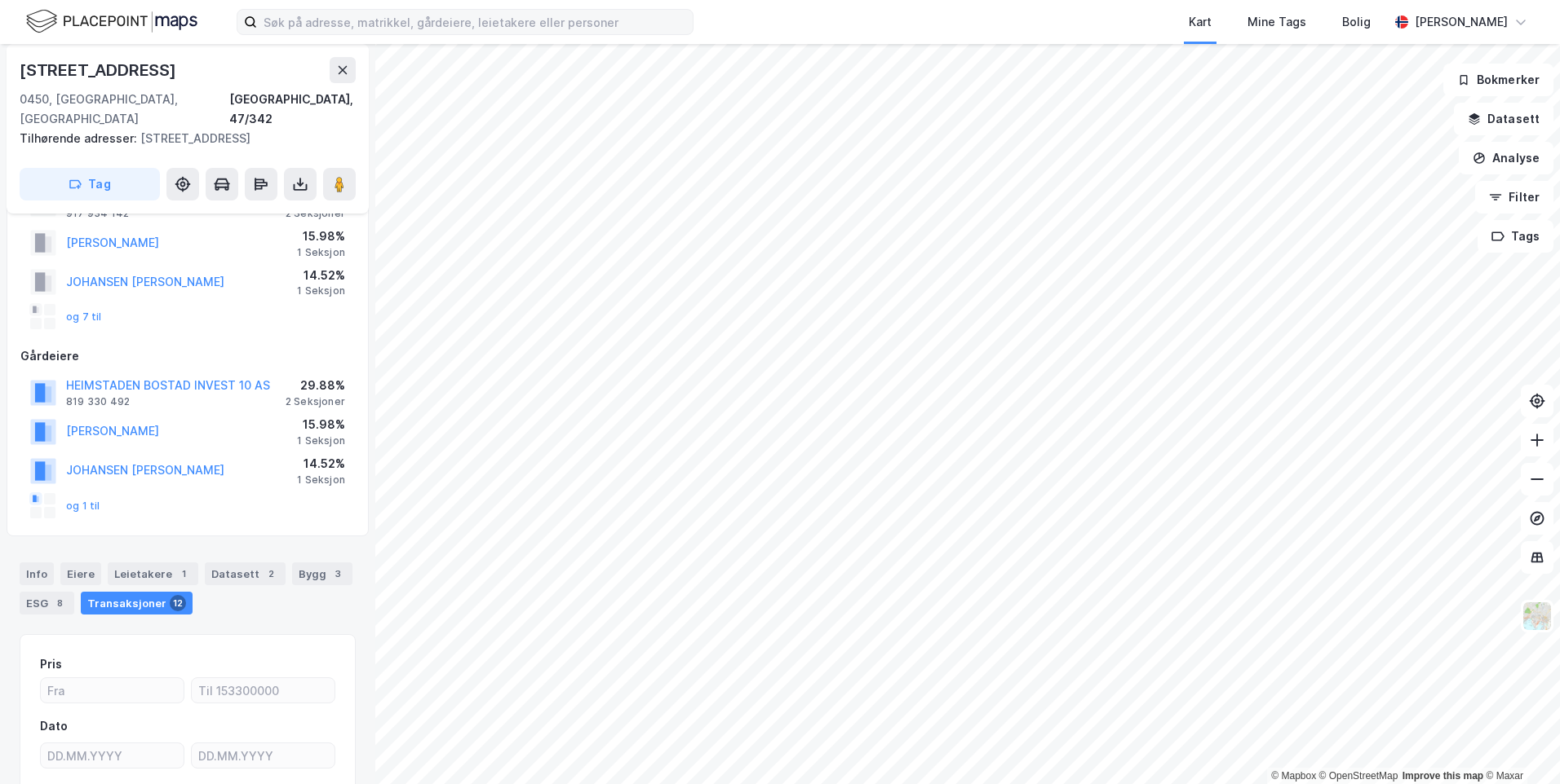
scroll to position [48, 0]
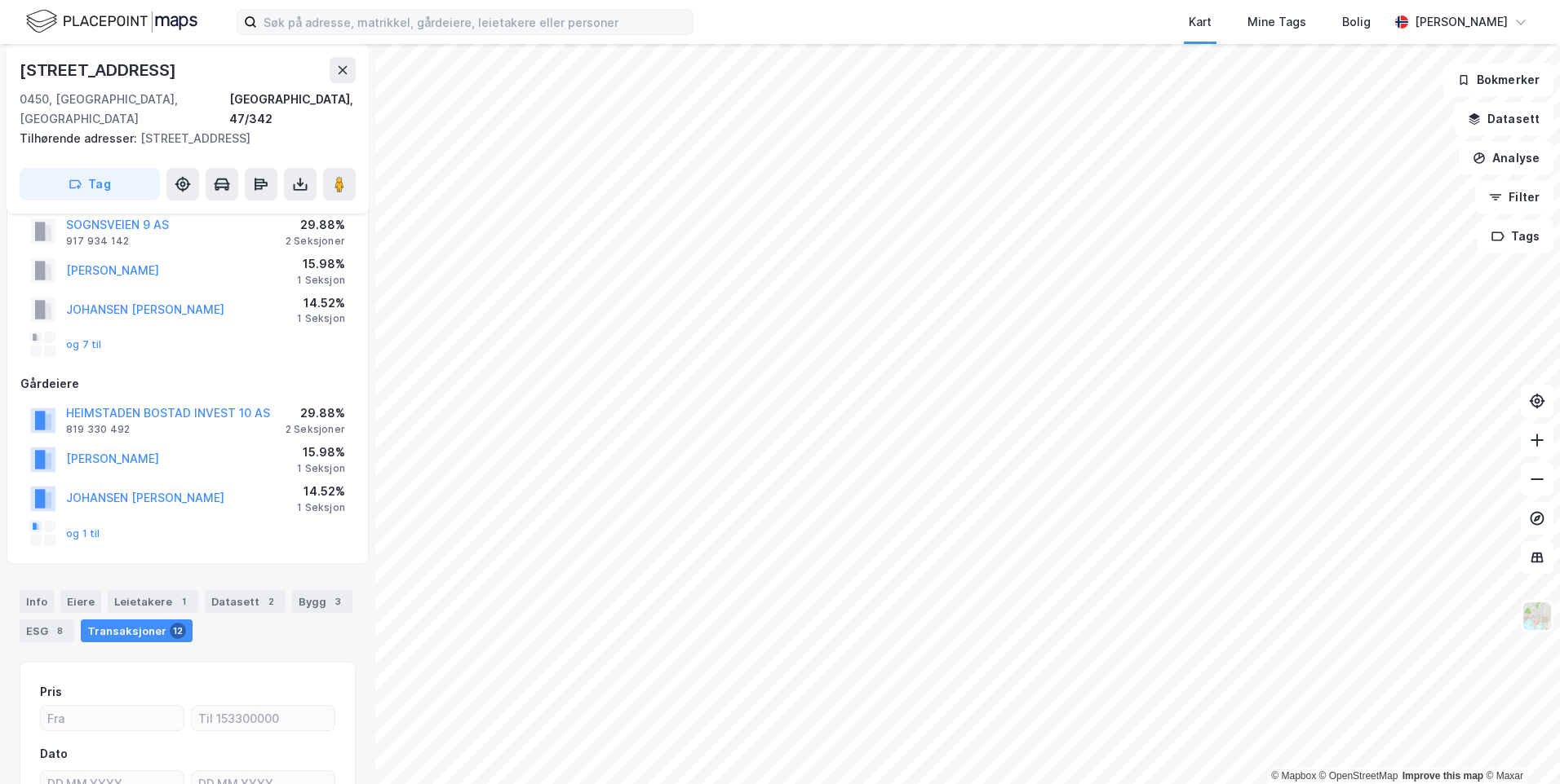
click at [475, 37] on div "Kart Mine Tags Bolig [PERSON_NAME]" at bounding box center [780, 22] width 1560 height 44
click at [471, 19] on input at bounding box center [475, 22] width 436 height 25
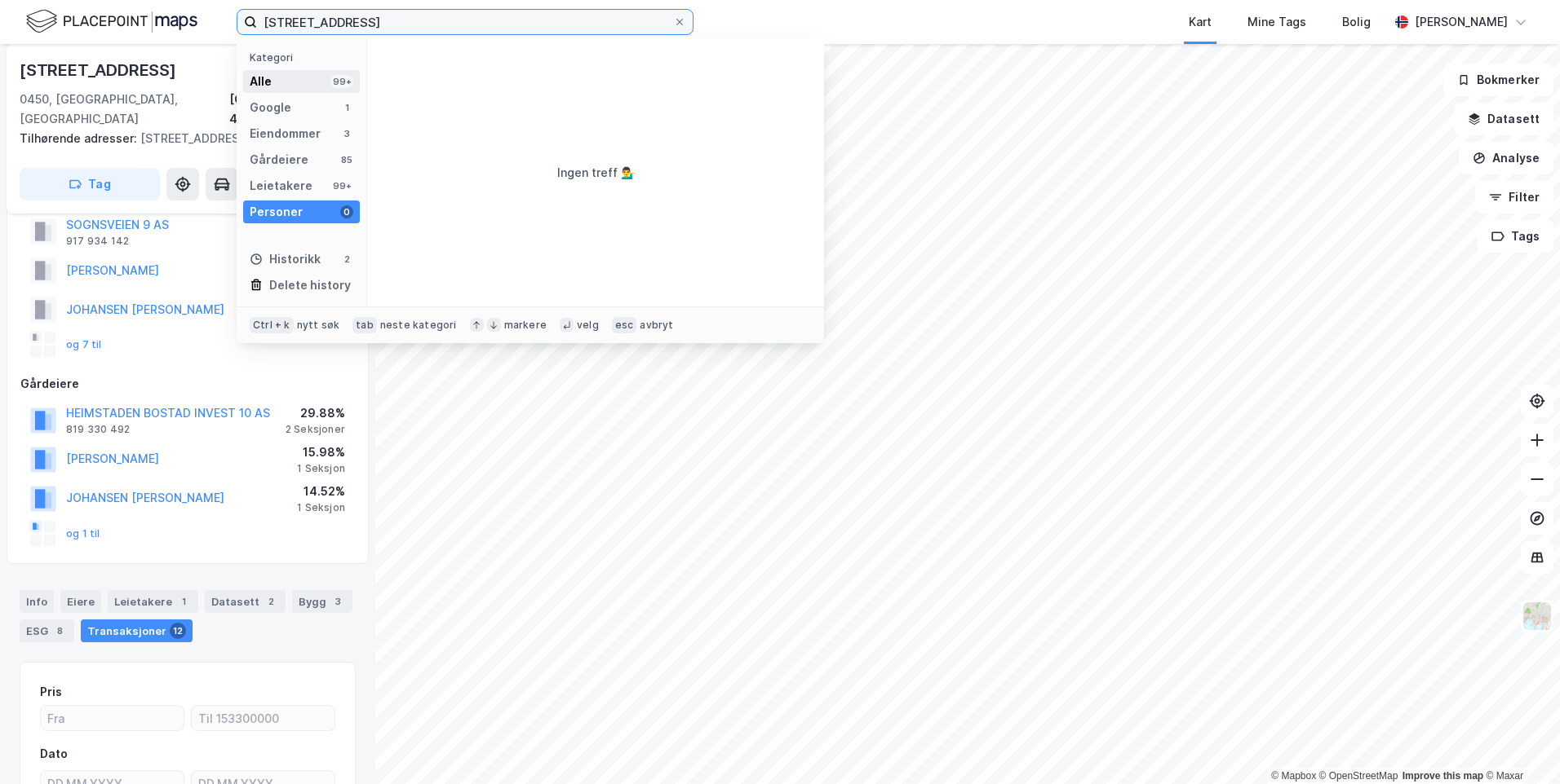
type input "[STREET_ADDRESS]"
click at [288, 79] on div "Alle 99+" at bounding box center [301, 80] width 117 height 23
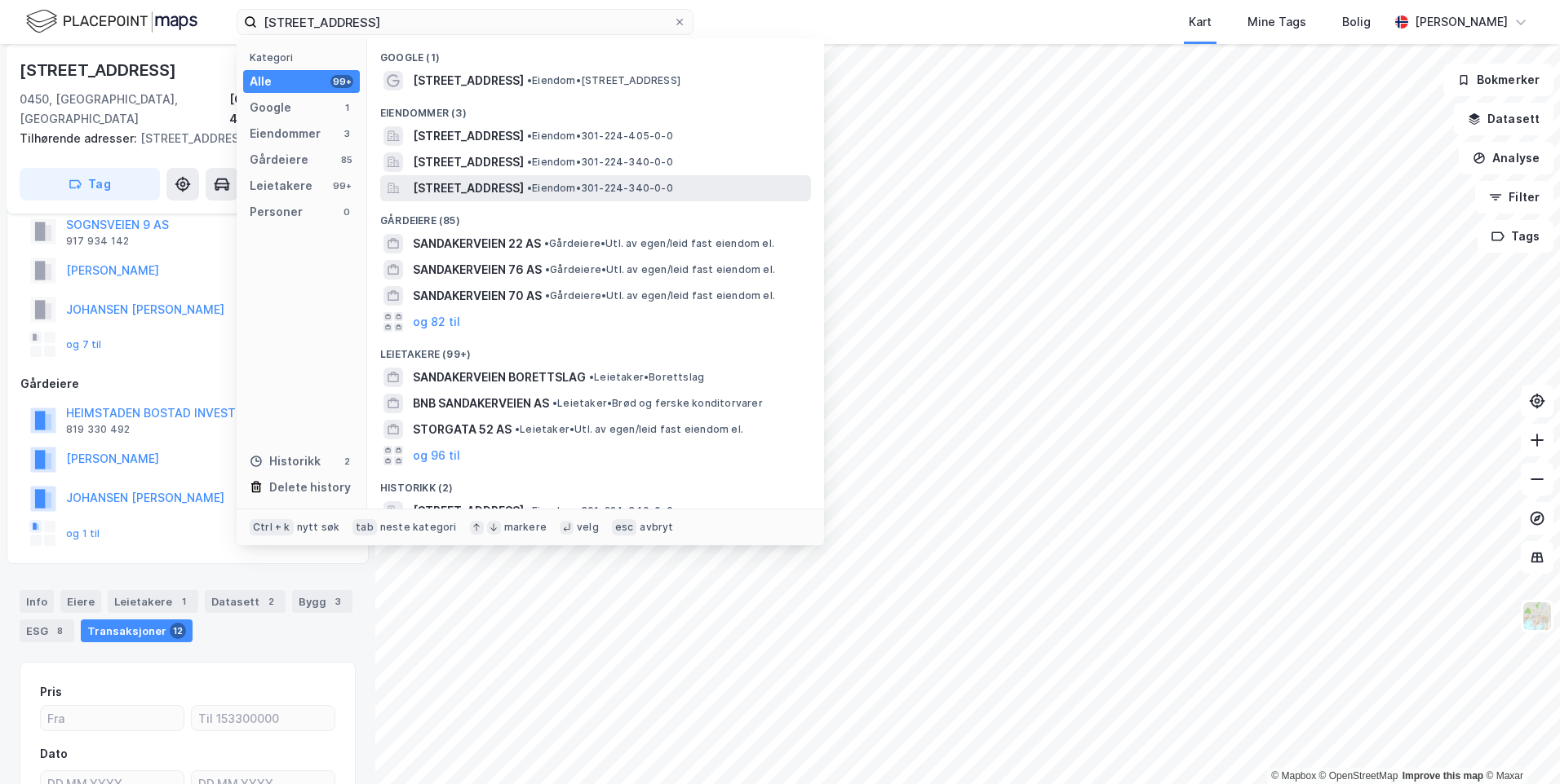
click at [479, 184] on span "[STREET_ADDRESS]" at bounding box center [467, 188] width 111 height 20
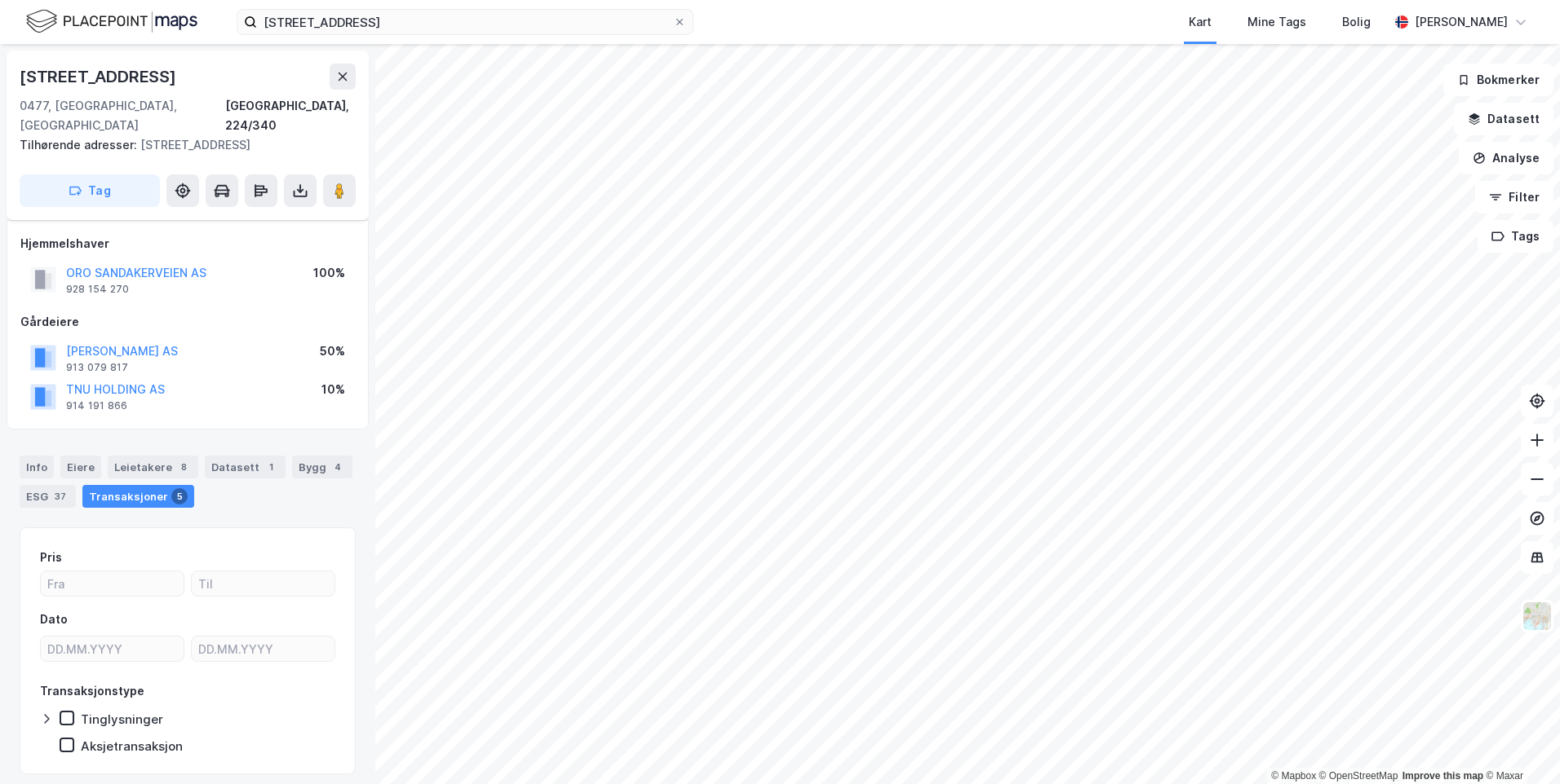
scroll to position [29, 0]
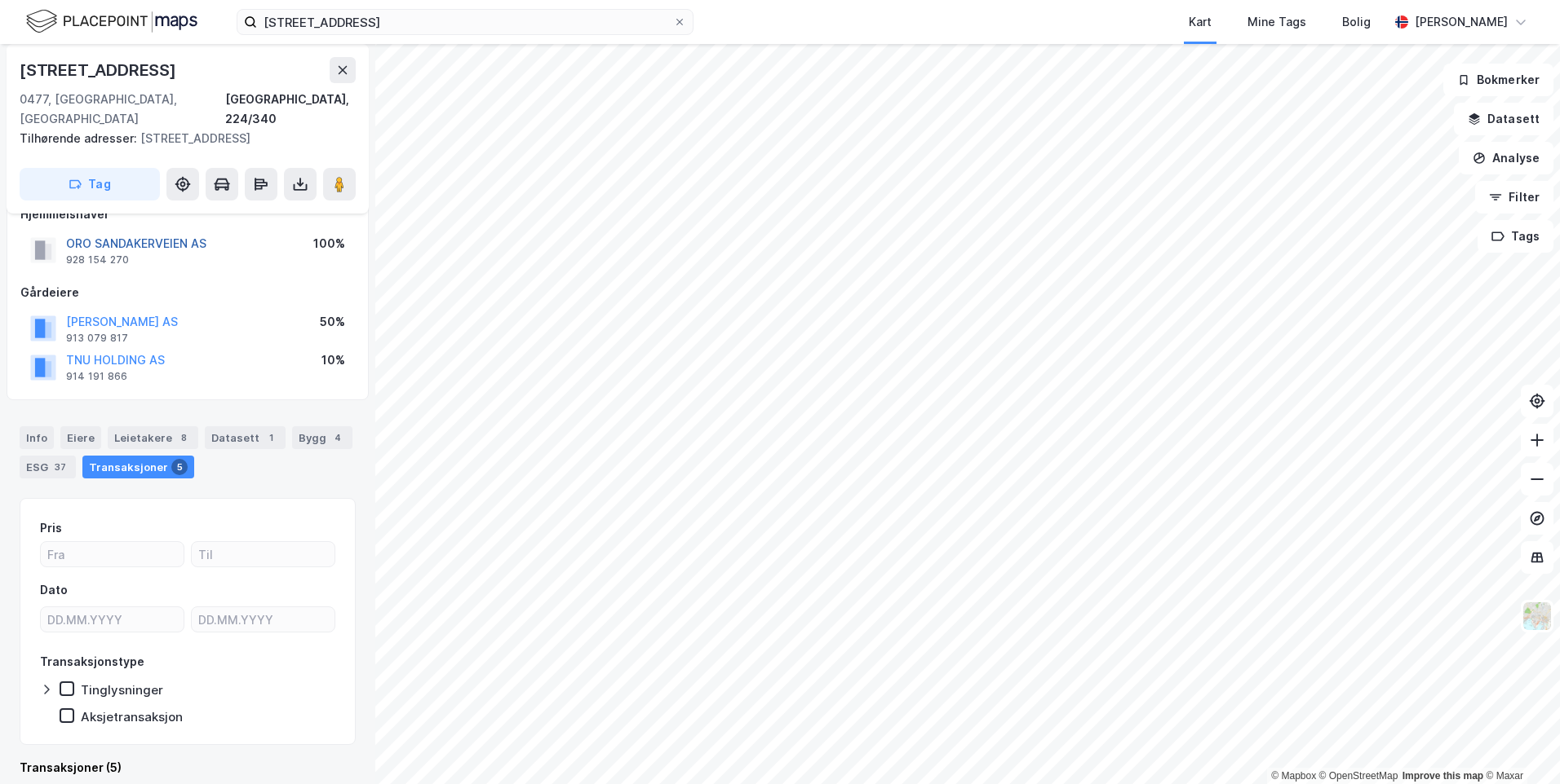
click at [0, 0] on button "ORO SANDAKERVEIEN AS" at bounding box center [0, 0] width 0 height 0
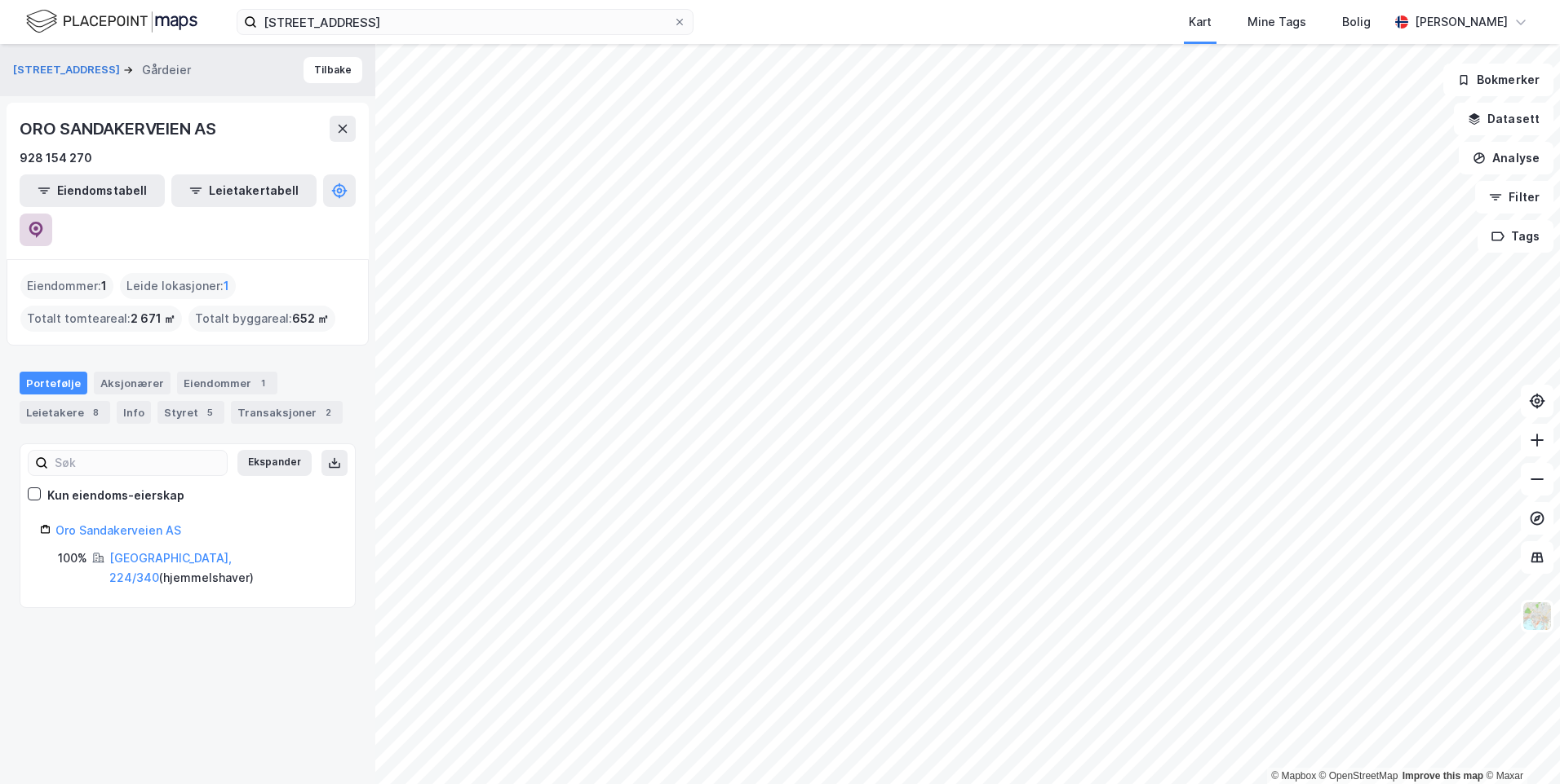
click at [52, 214] on button at bounding box center [35, 230] width 32 height 32
click at [247, 401] on div "Transaksjoner 2" at bounding box center [287, 412] width 112 height 23
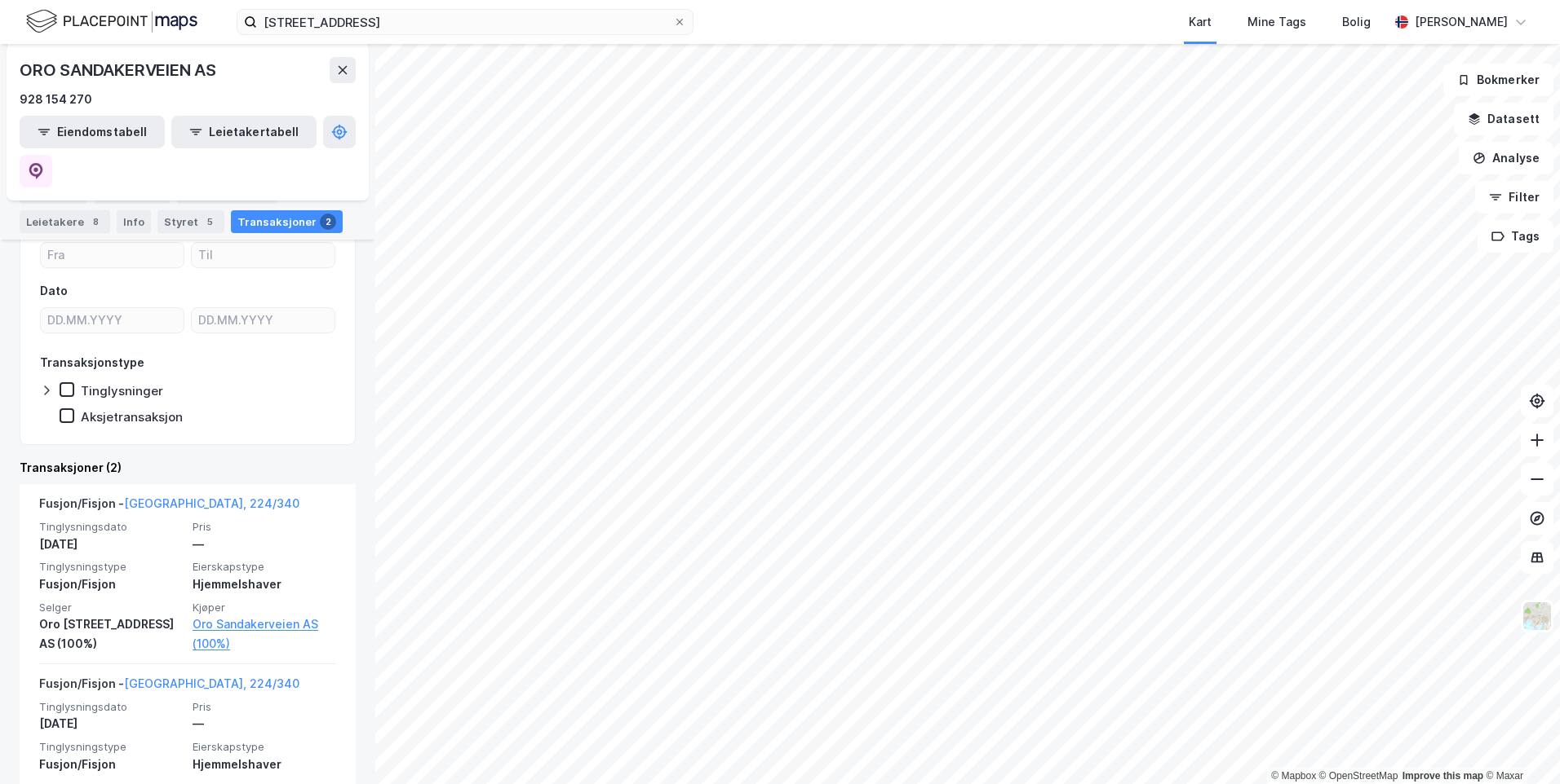
scroll to position [285, 0]
